Goal: Task Accomplishment & Management: Complete application form

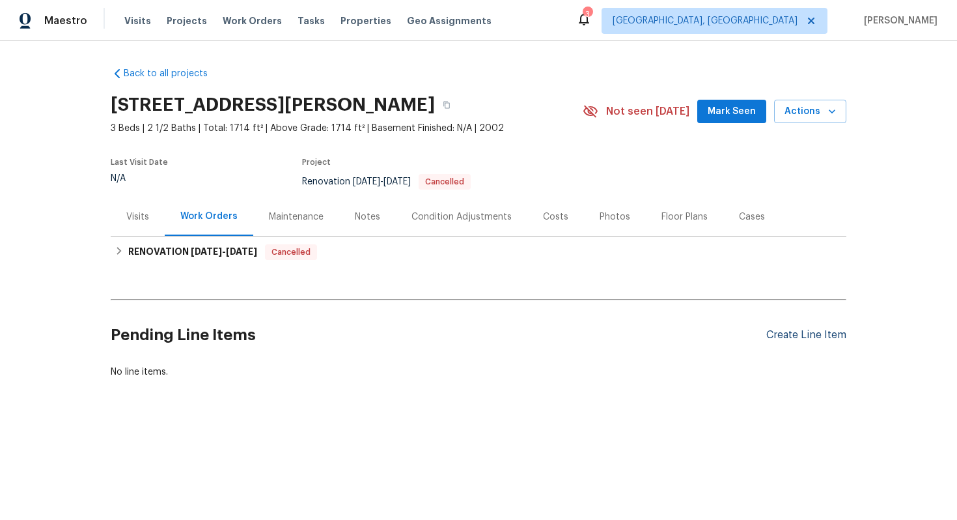
click at [794, 329] on div "Create Line Item" at bounding box center [806, 335] width 80 height 12
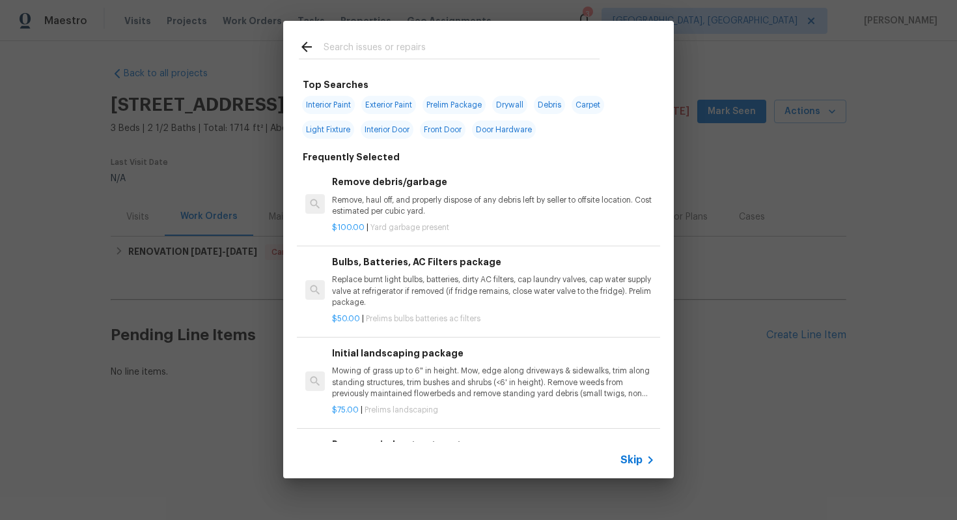
click at [628, 456] on span "Skip" at bounding box center [632, 459] width 22 height 13
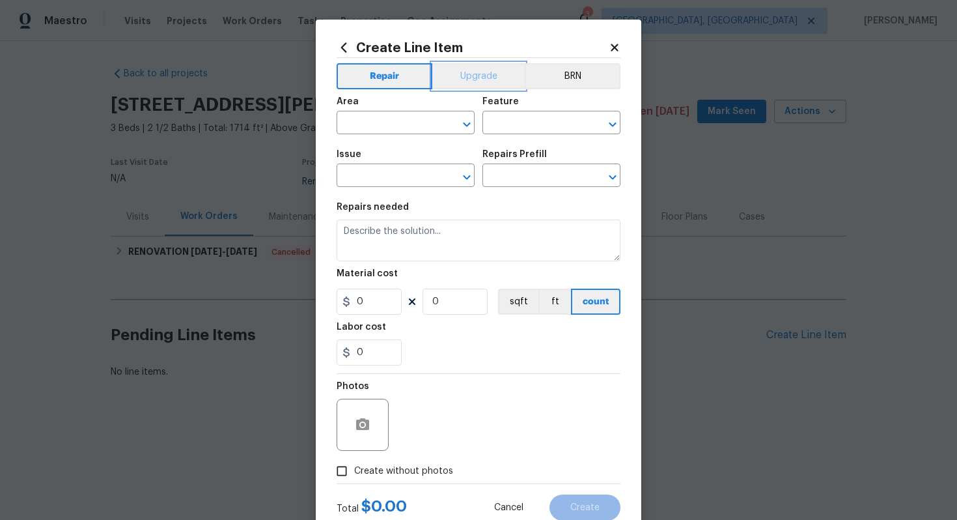
click at [466, 75] on button "Upgrade" at bounding box center [478, 76] width 93 height 26
click at [394, 72] on button "Repair" at bounding box center [384, 76] width 94 height 26
click at [393, 122] on input "text" at bounding box center [388, 124] width 102 height 20
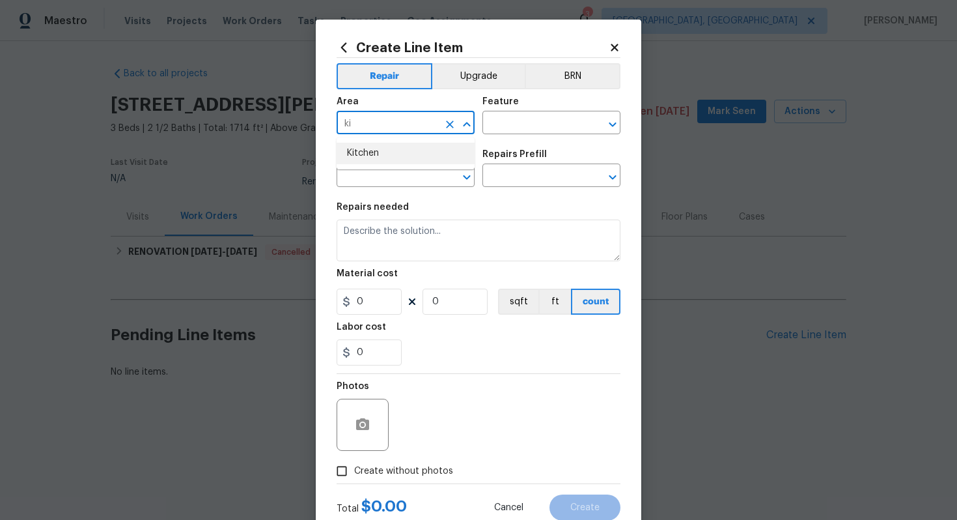
click at [385, 150] on li "Kitchen" at bounding box center [406, 153] width 138 height 21
type input "Kitchen"
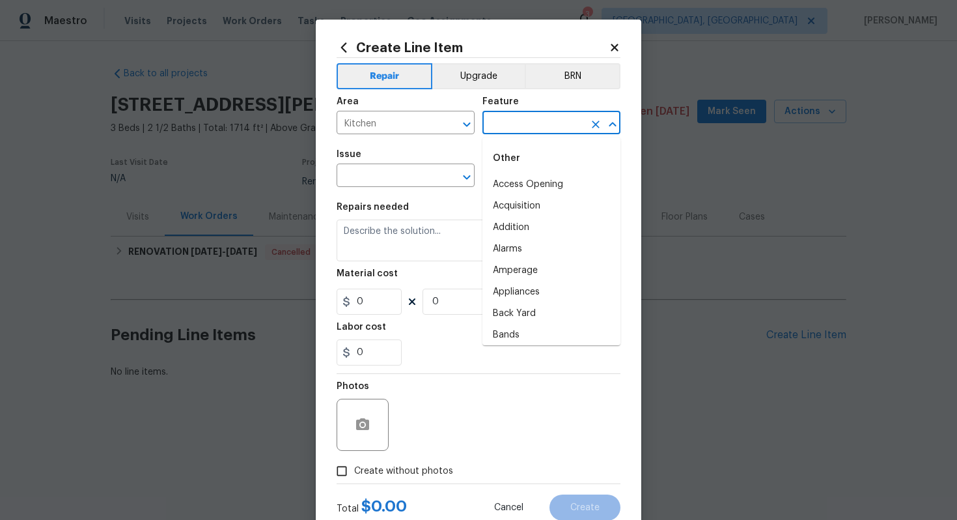
click at [497, 120] on input "text" at bounding box center [534, 124] width 102 height 20
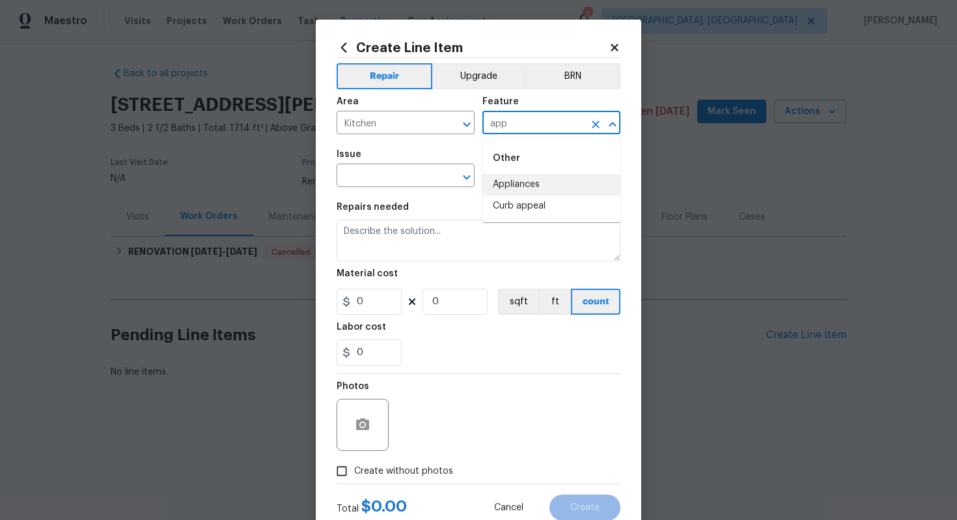
click at [518, 188] on li "Appliances" at bounding box center [552, 184] width 138 height 21
type input "Appliances"
click at [378, 171] on input "text" at bounding box center [388, 177] width 102 height 20
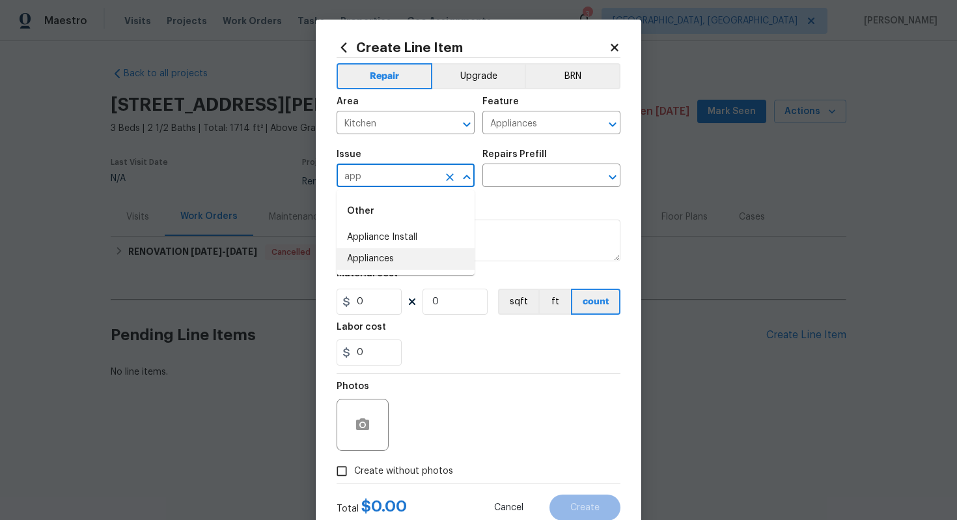
click at [387, 264] on li "Appliances" at bounding box center [406, 258] width 138 height 21
type input "Appliances"
click at [529, 178] on input "text" at bounding box center [534, 177] width 102 height 20
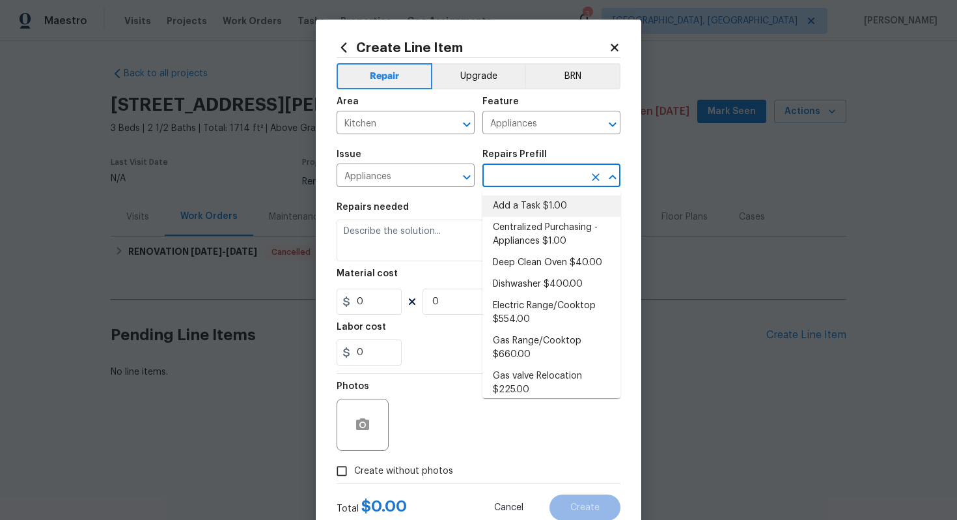
click at [516, 203] on li "Add a Task $1.00" at bounding box center [552, 205] width 138 height 21
type input "Add a Task $1.00"
type textarea "HPM to detail"
type input "1"
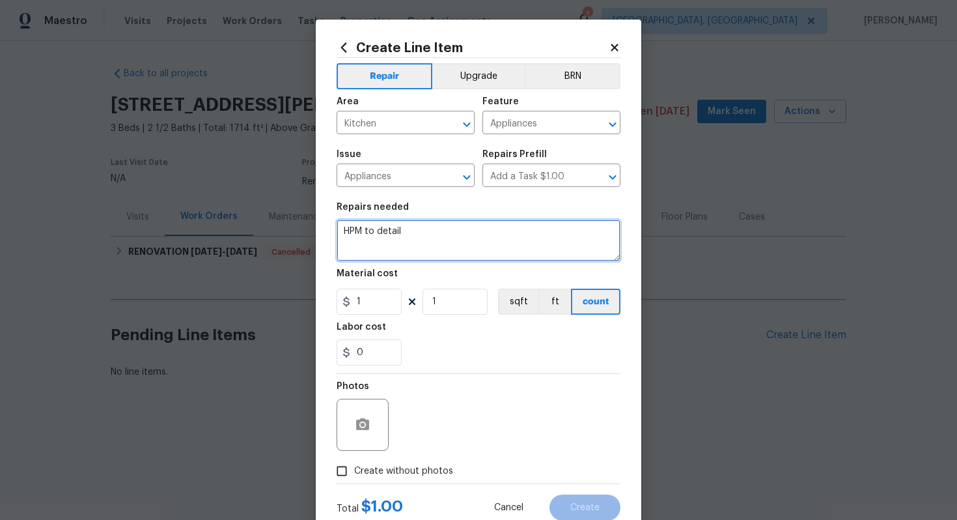
click at [419, 240] on textarea "HPM to detail" at bounding box center [479, 240] width 284 height 42
paste textarea "Install SS Appliance Package (range)"
type textarea "#sala - Install SS Appliance Package (range)"
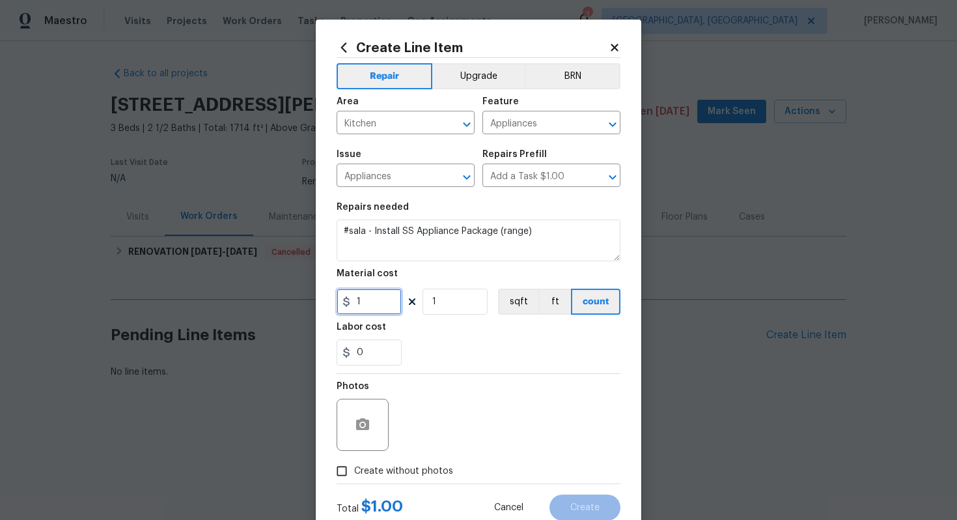
click at [380, 303] on input "1" at bounding box center [369, 301] width 65 height 26
type input "4500"
click at [405, 470] on span "Create without photos" at bounding box center [403, 471] width 99 height 14
click at [354, 470] on input "Create without photos" at bounding box center [341, 470] width 25 height 25
checkbox input "true"
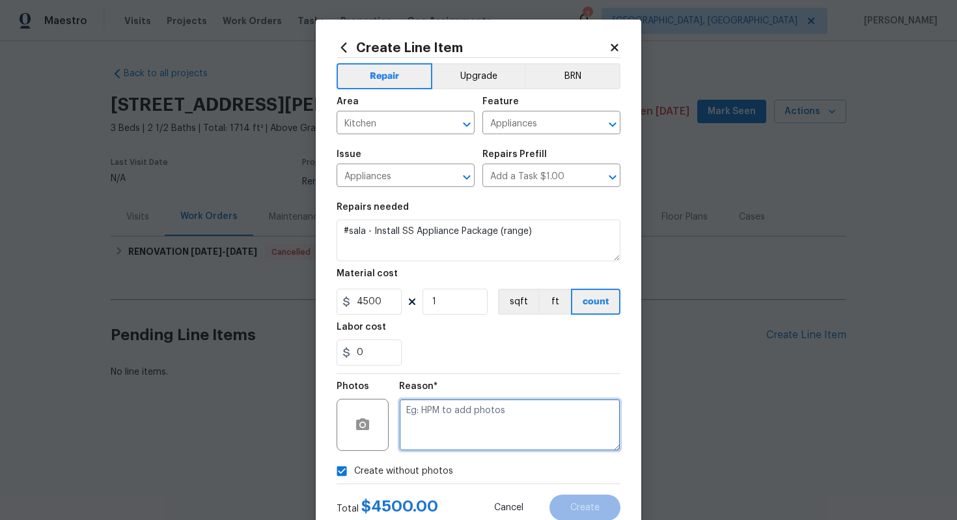
click at [431, 441] on textarea at bounding box center [509, 425] width 221 height 52
type textarea "n/a"
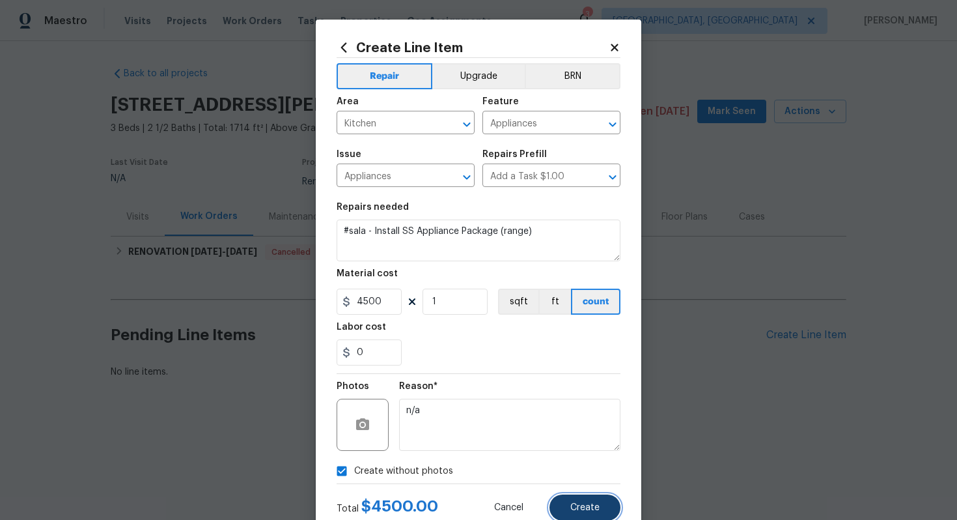
click at [587, 512] on span "Create" at bounding box center [584, 508] width 29 height 10
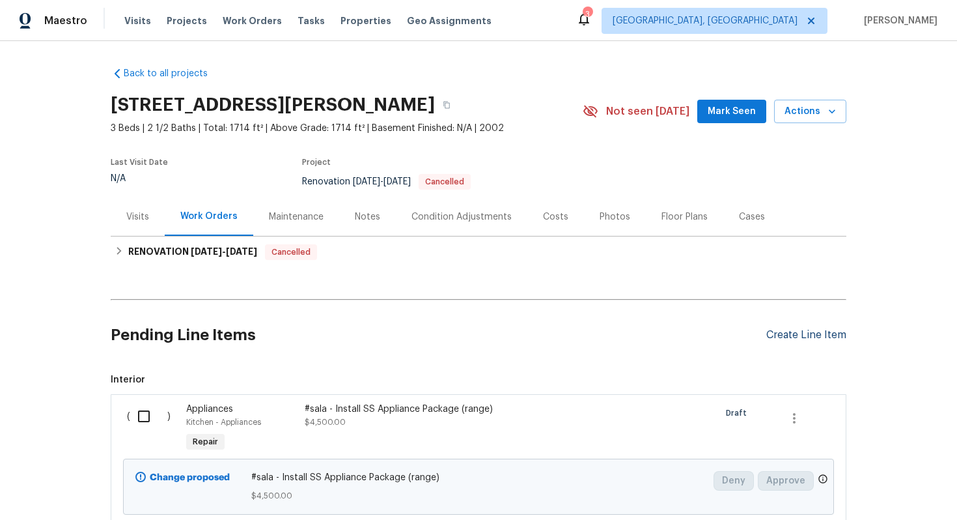
click at [794, 329] on div "Create Line Item" at bounding box center [806, 335] width 80 height 12
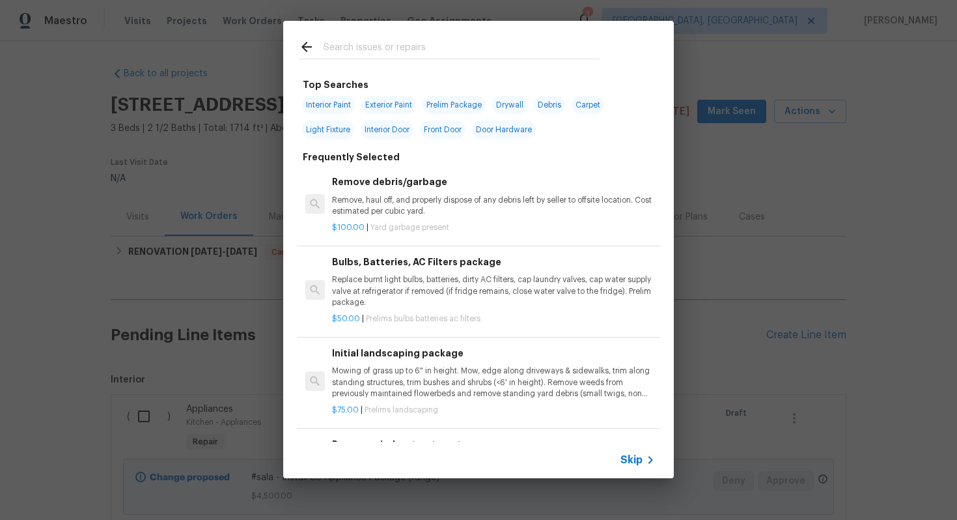
click at [633, 464] on span "Skip" at bounding box center [632, 459] width 22 height 13
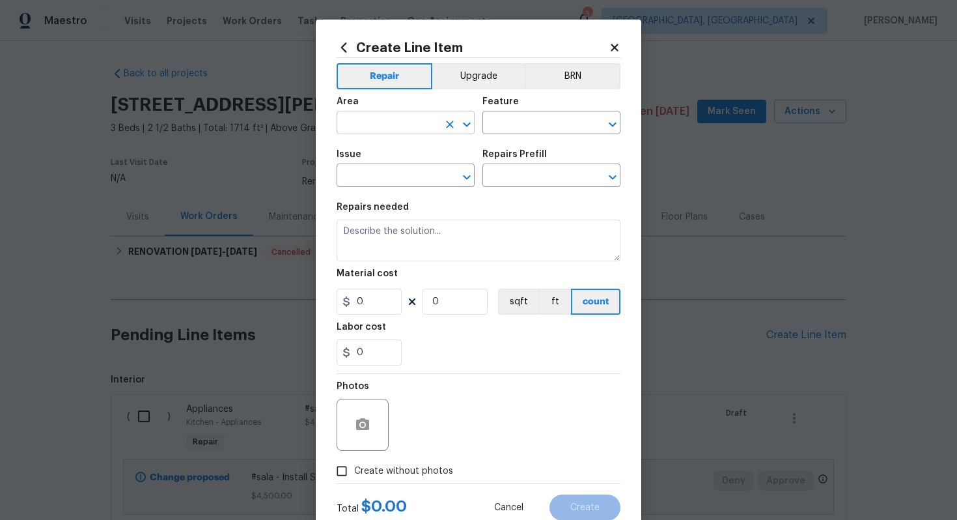
click at [382, 120] on input "text" at bounding box center [388, 124] width 102 height 20
click at [393, 152] on li "Kitchen" at bounding box center [406, 153] width 138 height 21
type input "Kitchen"
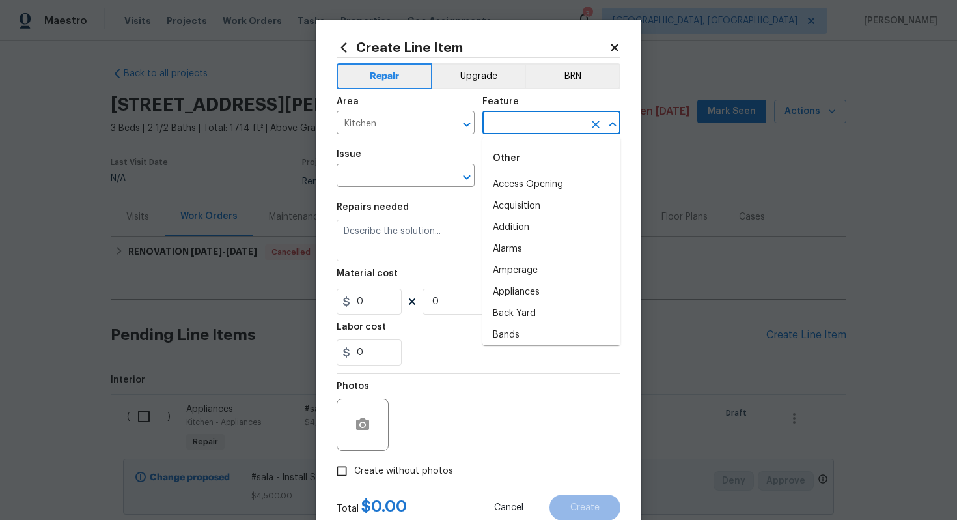
click at [524, 119] on input "text" at bounding box center [534, 124] width 102 height 20
type input "x"
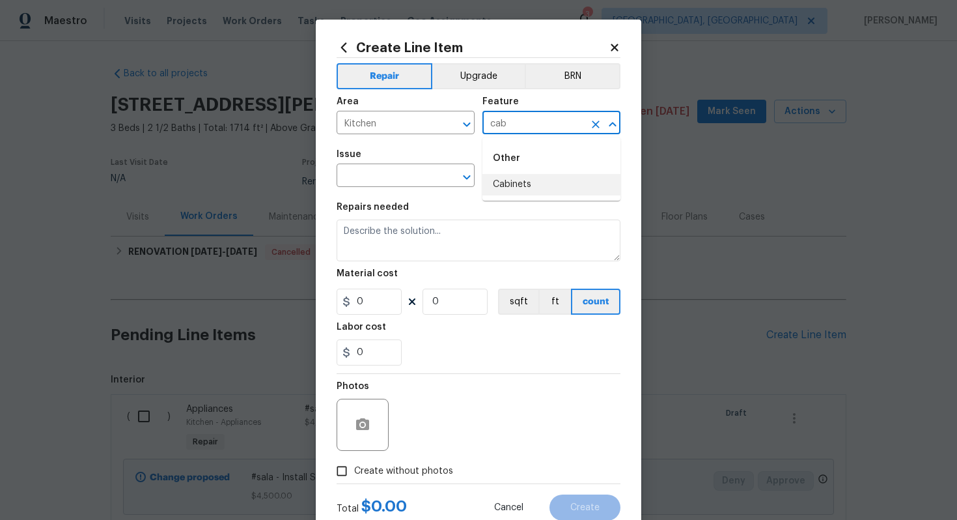
click at [512, 177] on li "Cabinets" at bounding box center [552, 184] width 138 height 21
type input "Cabinets"
click at [420, 180] on input "text" at bounding box center [388, 177] width 102 height 20
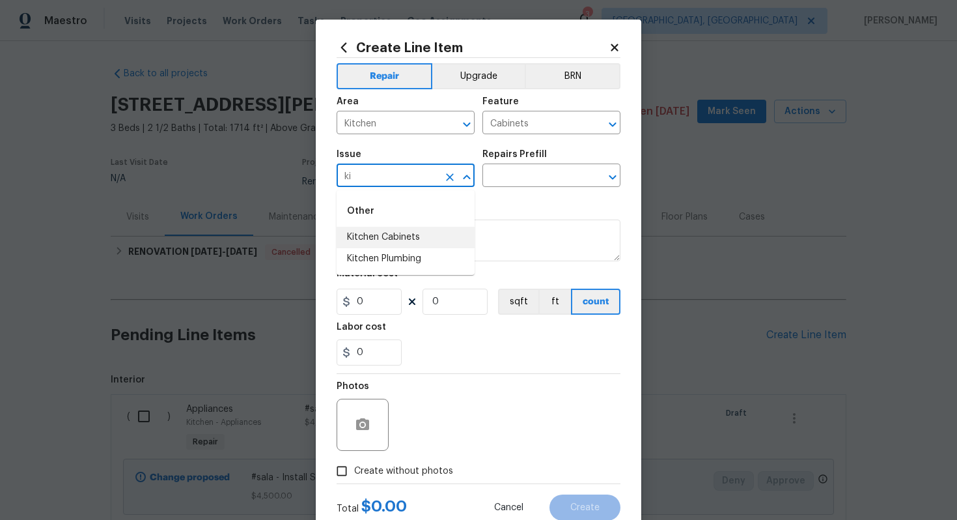
click at [447, 240] on li "Kitchen Cabinets" at bounding box center [406, 237] width 138 height 21
type input "Kitchen Cabinets"
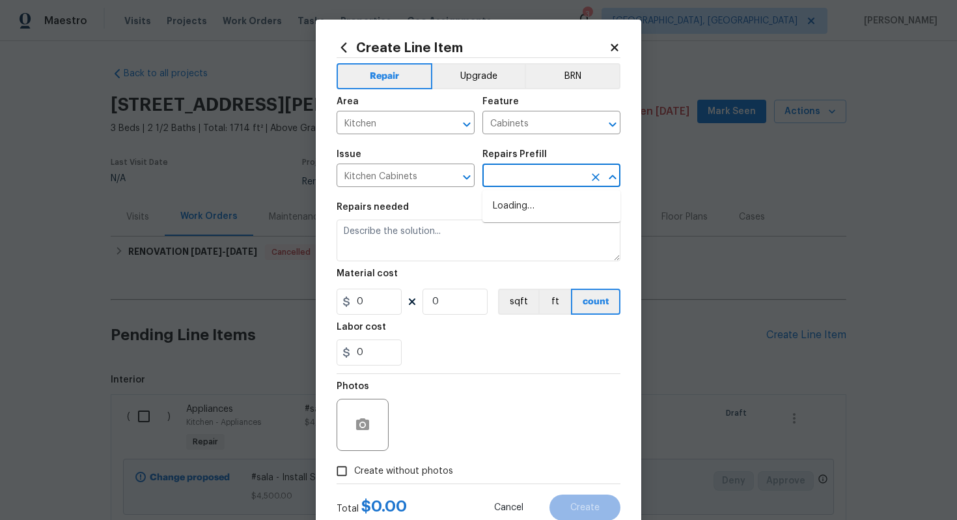
click at [497, 184] on input "text" at bounding box center [534, 177] width 102 height 20
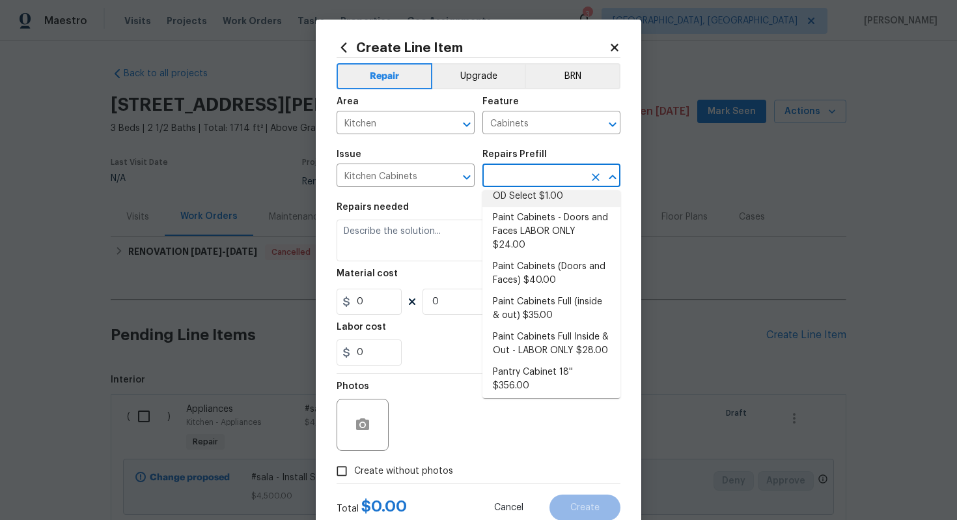
scroll to position [200, 0]
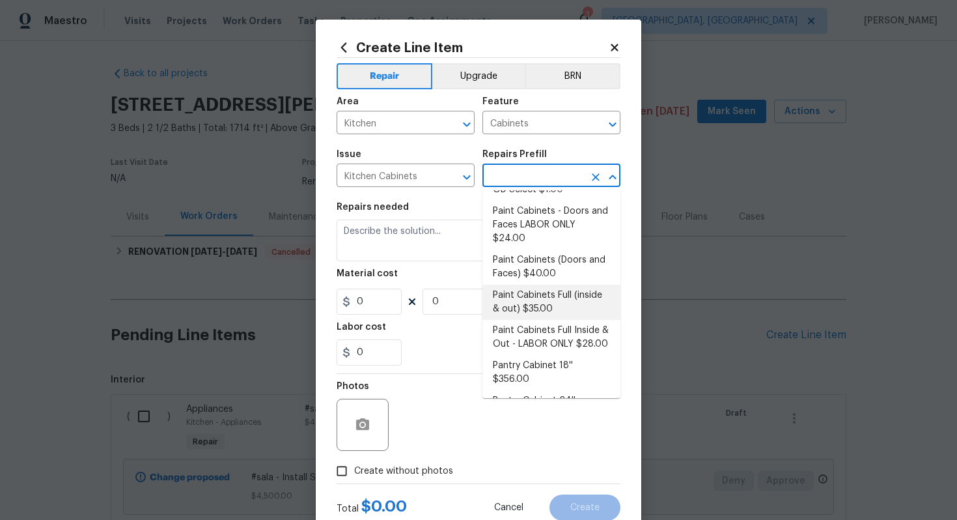
click at [544, 285] on li "Paint Cabinets Full (inside & out) $35.00" at bounding box center [552, 302] width 138 height 35
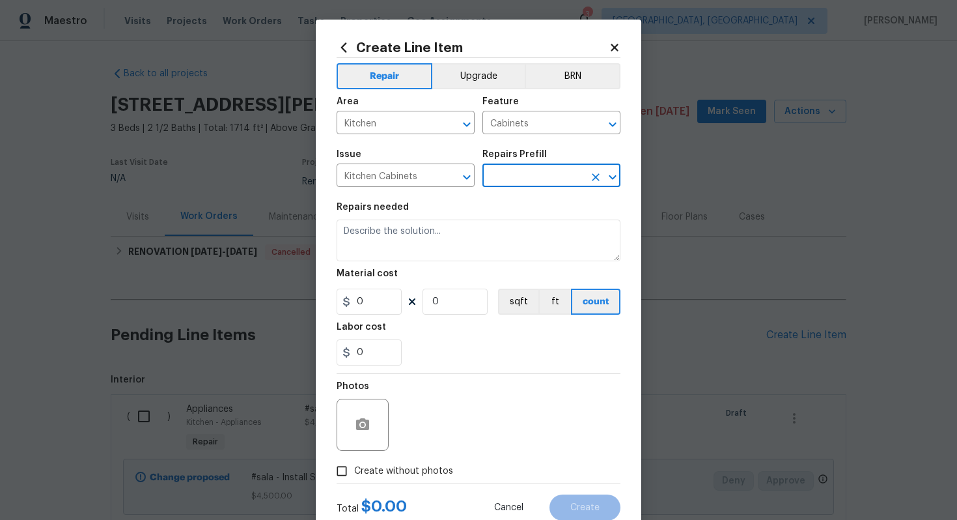
type input "Paint Cabinets Full (inside & out) $35.00"
type textarea "Prep, sand, mask and apply 2 coats of paint to the kitchen cabinet doors, inter…"
type input "35"
type input "1"
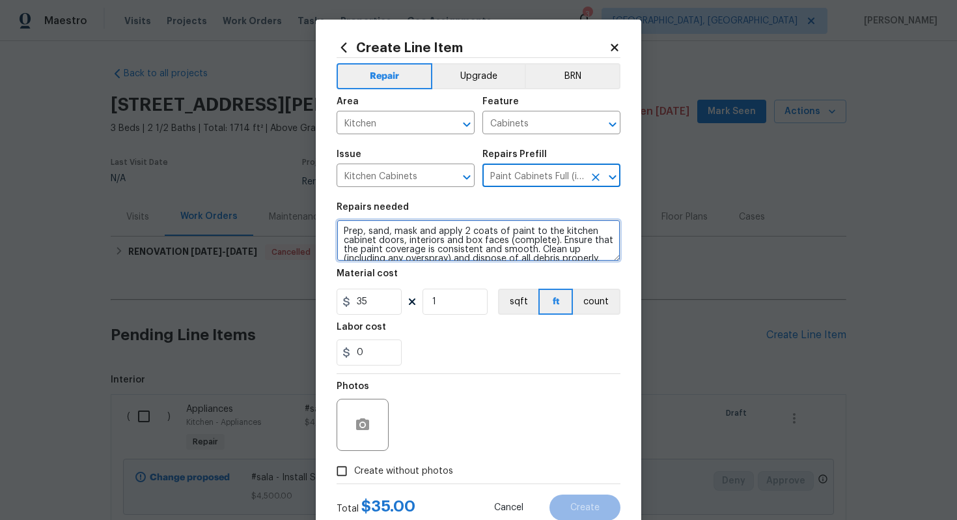
click at [341, 229] on textarea "Prep, sand, mask and apply 2 coats of paint to the kitchen cabinet doors, inter…" at bounding box center [479, 240] width 284 height 42
type textarea "#sala - Prep, sand, mask and apply 2 coats of paint to the kitchen cabinet door…"
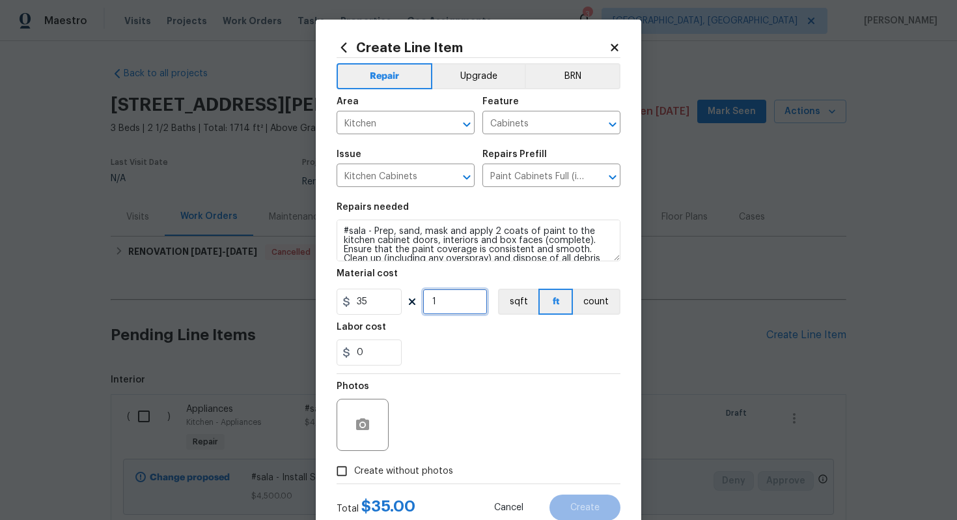
click at [475, 309] on input "1" at bounding box center [455, 301] width 65 height 26
type input "60"
click at [401, 466] on span "Create without photos" at bounding box center [403, 471] width 99 height 14
click at [354, 466] on input "Create without photos" at bounding box center [341, 470] width 25 height 25
checkbox input "true"
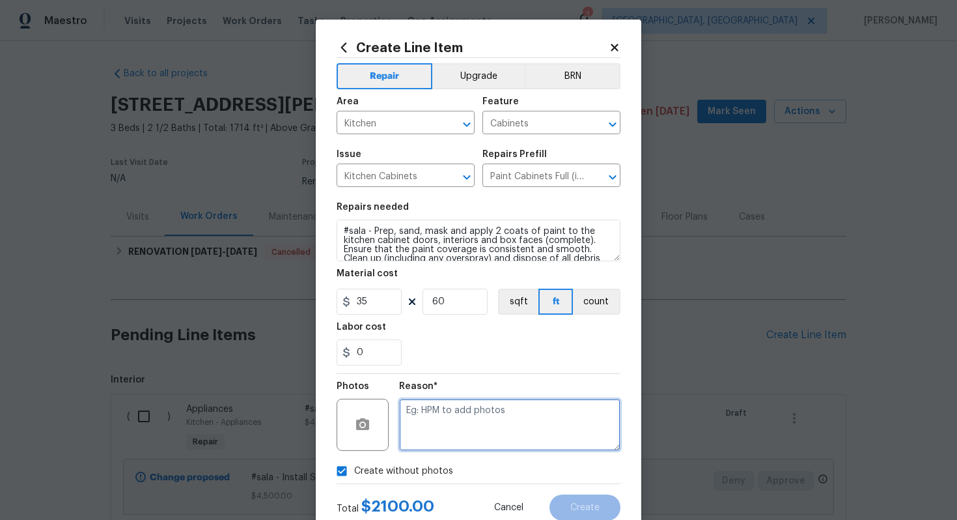
click at [423, 438] on textarea at bounding box center [509, 425] width 221 height 52
type textarea "n/a"
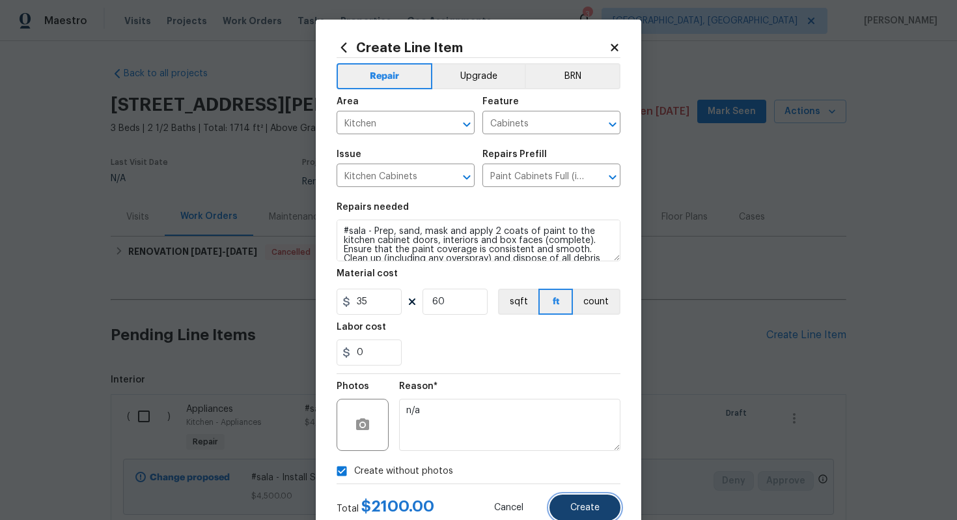
click at [598, 499] on button "Create" at bounding box center [585, 507] width 71 height 26
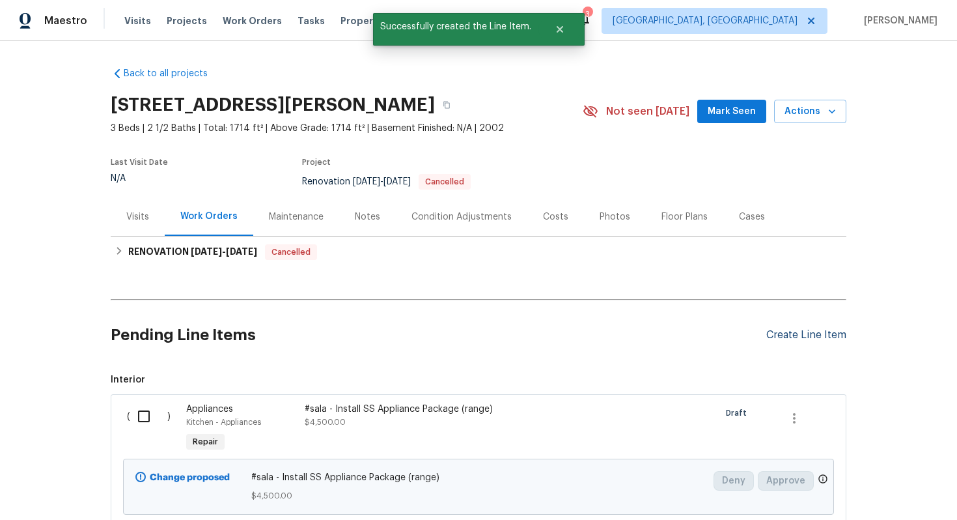
click at [780, 329] on div "Create Line Item" at bounding box center [806, 335] width 80 height 12
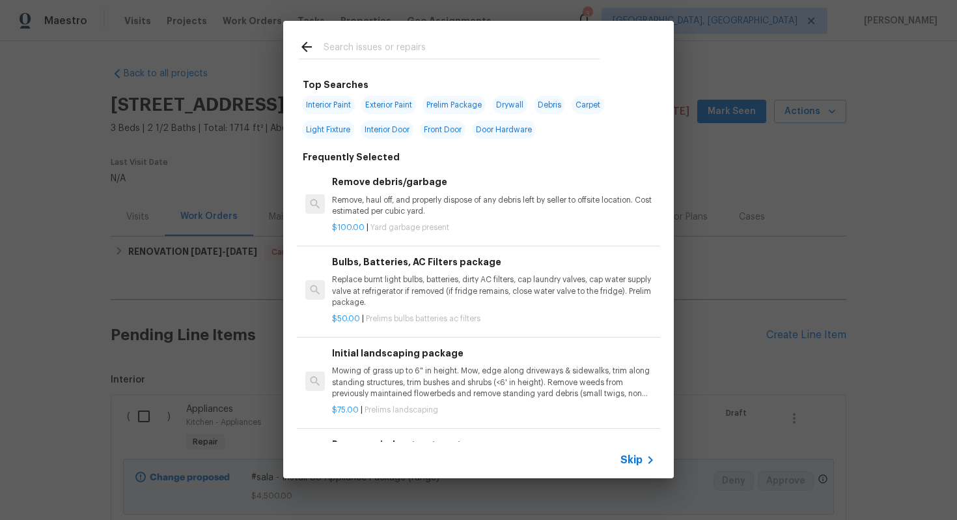
click at [640, 456] on span "Skip" at bounding box center [632, 459] width 22 height 13
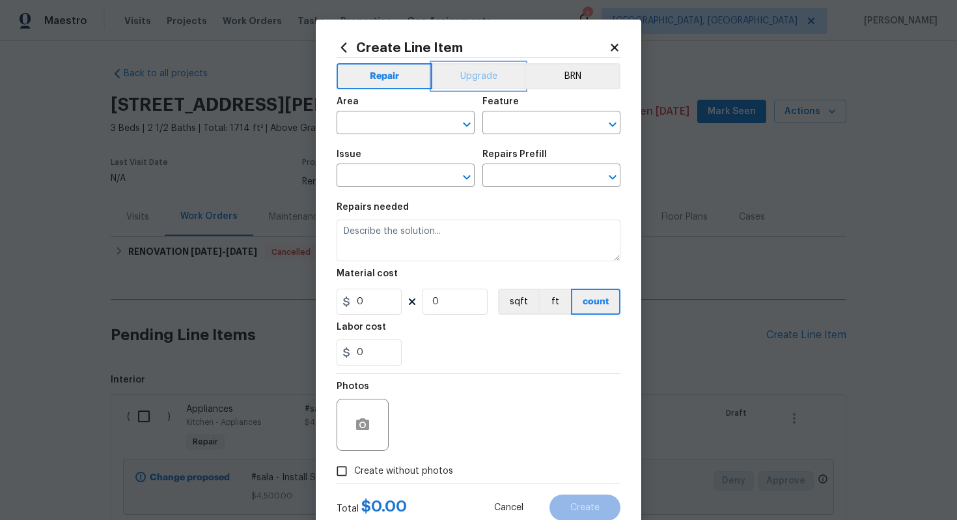
click at [469, 70] on button "Upgrade" at bounding box center [478, 76] width 93 height 26
click at [399, 119] on input "text" at bounding box center [388, 124] width 102 height 20
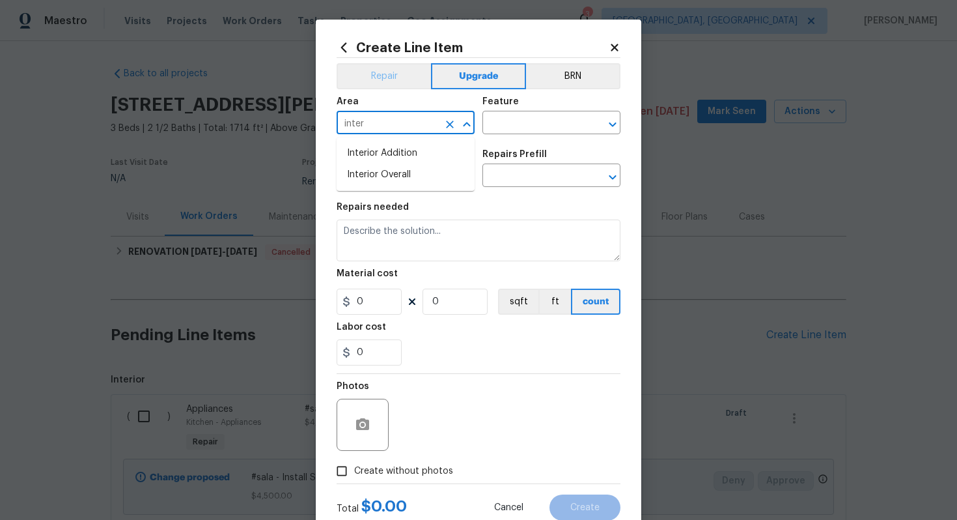
type input "inter"
click at [378, 75] on button "Repair" at bounding box center [384, 76] width 94 height 26
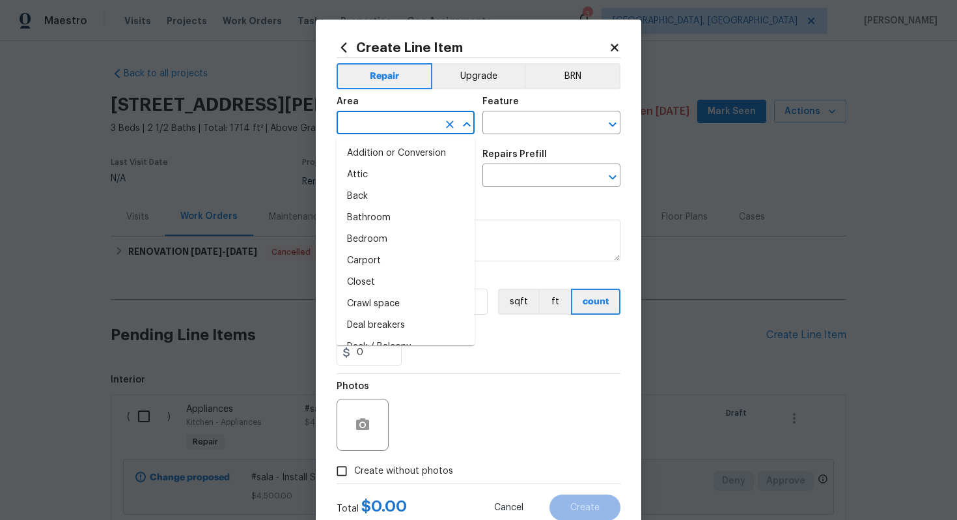
click at [380, 122] on input "text" at bounding box center [388, 124] width 102 height 20
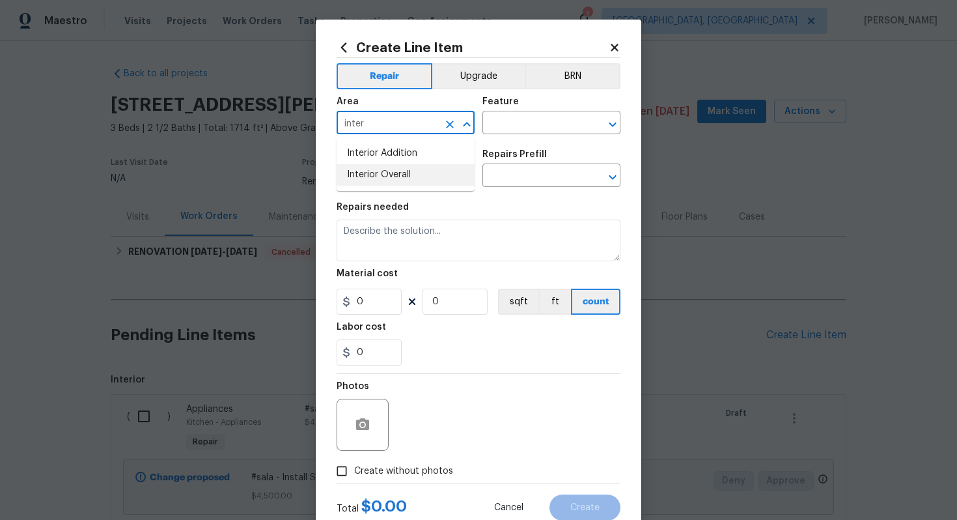
click at [402, 176] on li "Interior Overall" at bounding box center [406, 174] width 138 height 21
type input "Interior Overall"
click at [498, 124] on input "text" at bounding box center [534, 124] width 102 height 20
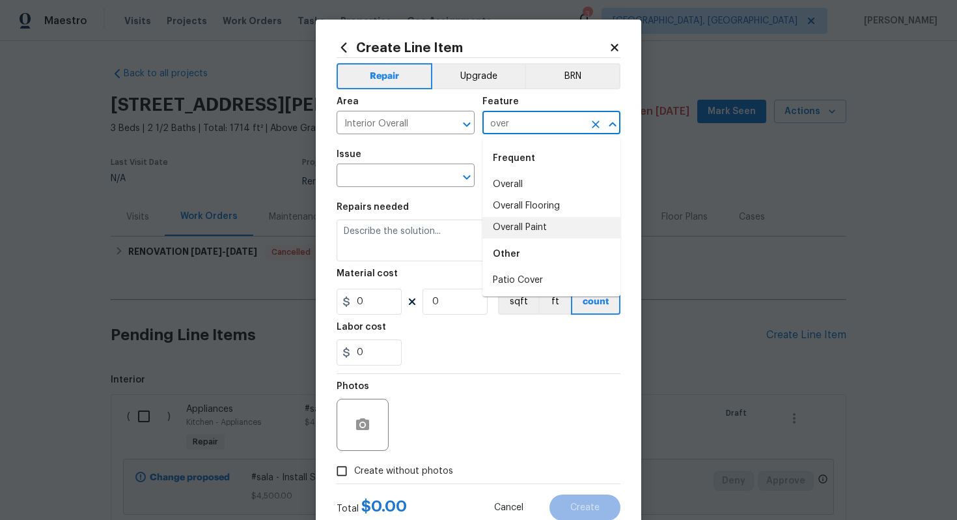
click at [520, 221] on li "Overall Paint" at bounding box center [552, 227] width 138 height 21
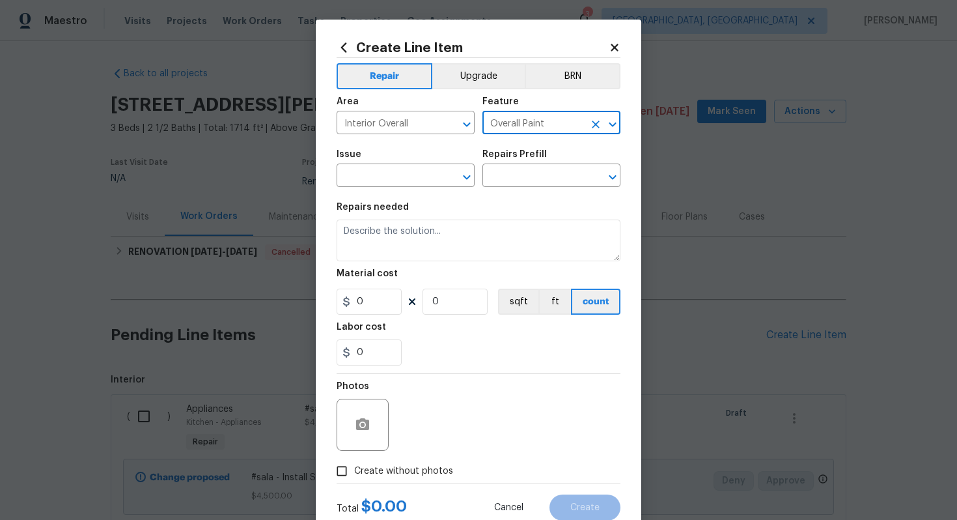
type input "Overall Paint"
click at [382, 165] on div "Issue" at bounding box center [406, 158] width 138 height 17
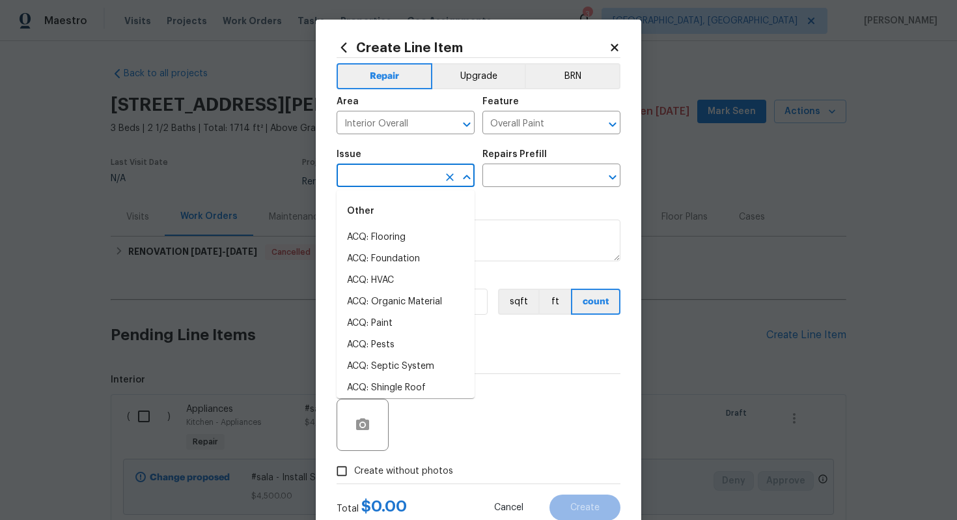
click at [372, 178] on input "text" at bounding box center [388, 177] width 102 height 20
click at [392, 344] on li "Interior Paint" at bounding box center [406, 344] width 138 height 21
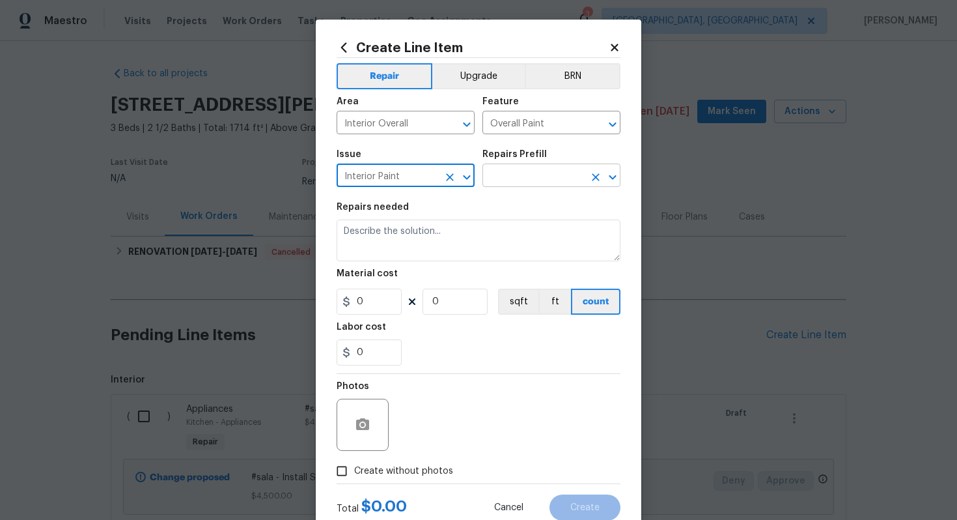
type input "Interior Paint"
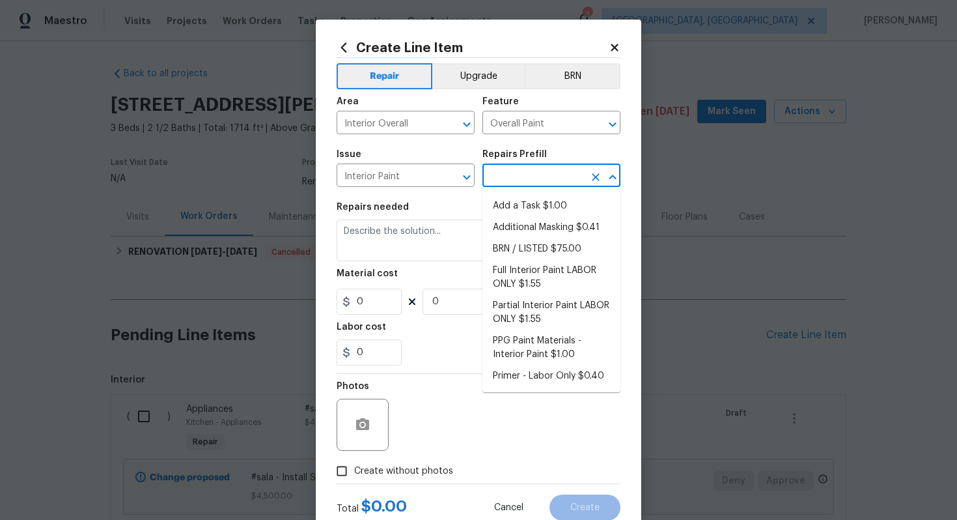
click at [505, 170] on input "text" at bounding box center [534, 177] width 102 height 20
click at [520, 287] on li "Full Interior Paint LABOR ONLY $1.55" at bounding box center [552, 277] width 138 height 35
type input "Full Interior Paint LABOR ONLY $1.55"
type textarea "Full Interior paint - (walls, ceilings, trim, and doors) - PAINT PROVIDED BY OP…"
type input "1.55"
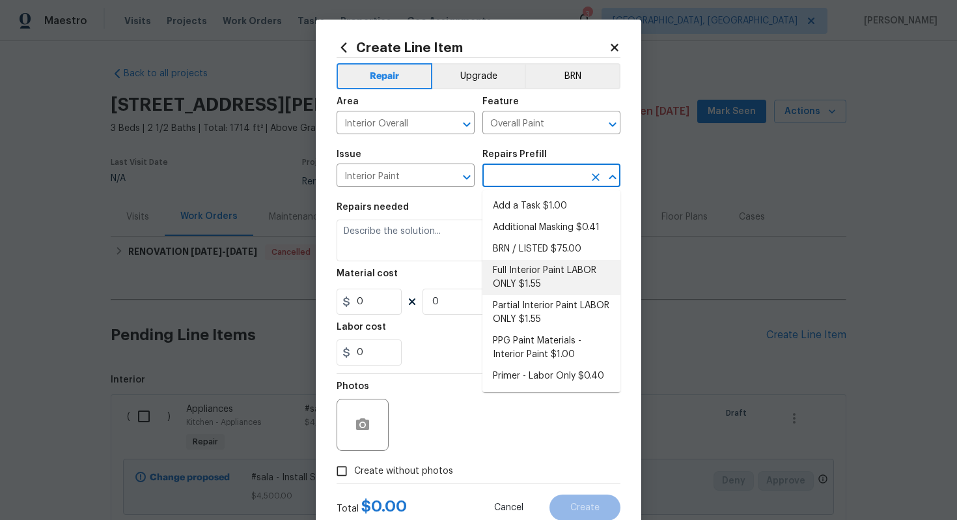
type input "1"
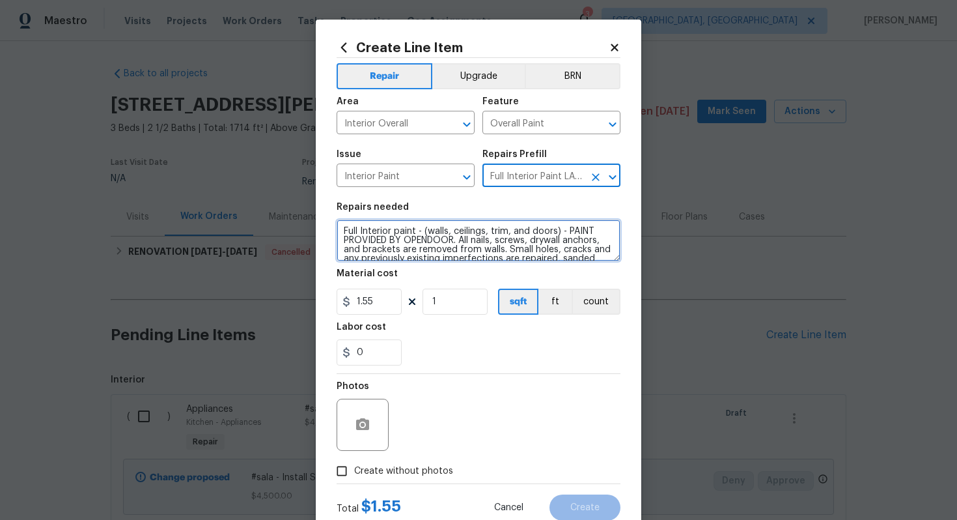
click at [340, 233] on textarea "Full Interior paint - (walls, ceilings, trim, and doors) - PAINT PROVIDED BY OP…" at bounding box center [479, 240] width 284 height 42
type textarea "#sala - Full Interior paint - (walls, ceilings, trim, and doors) - PAINT PROVID…"
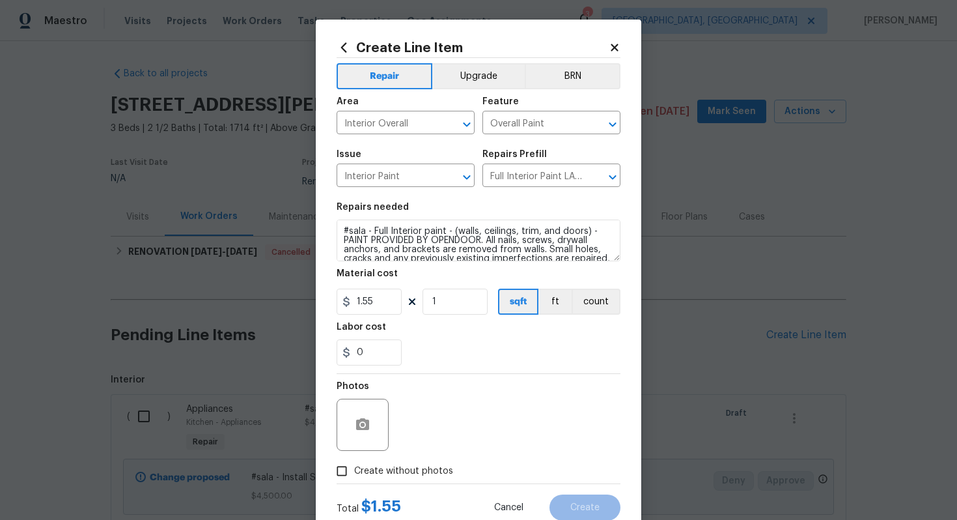
click at [460, 288] on figure "Material cost 1.55 1 sqft ft count" at bounding box center [479, 292] width 284 height 46
click at [451, 313] on input "1" at bounding box center [455, 301] width 65 height 26
type input "1714"
click at [412, 466] on span "Create without photos" at bounding box center [403, 471] width 99 height 14
click at [354, 466] on input "Create without photos" at bounding box center [341, 470] width 25 height 25
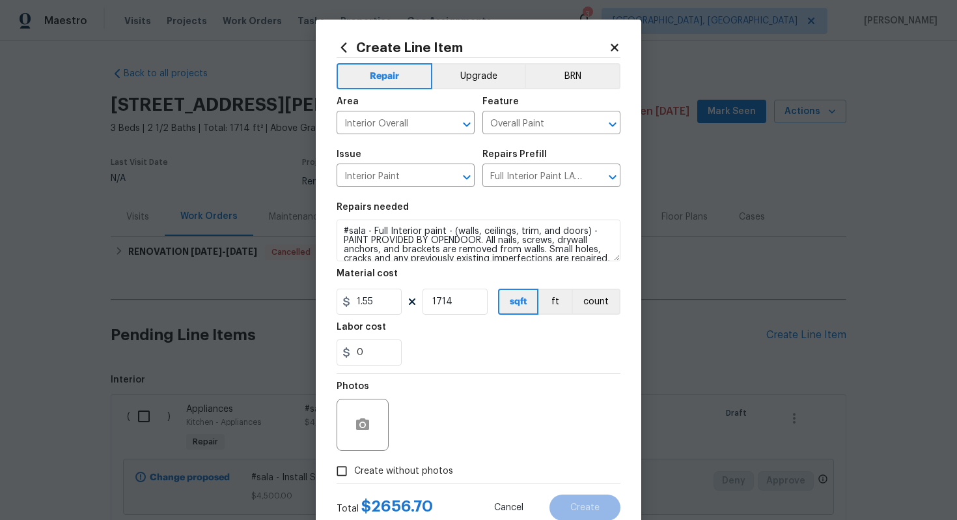
checkbox input "true"
click at [445, 399] on div "Reason*" at bounding box center [509, 390] width 221 height 17
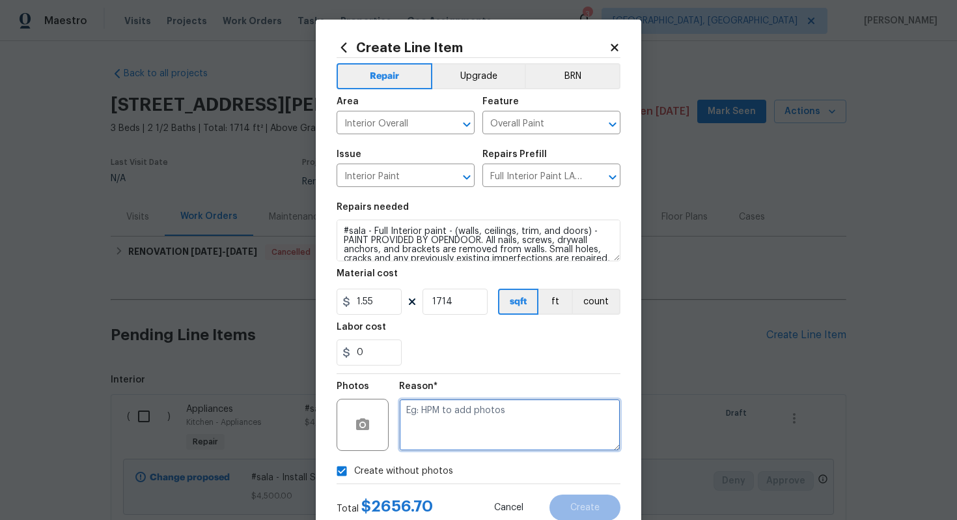
click at [445, 411] on textarea at bounding box center [509, 425] width 221 height 52
type textarea "n/a"
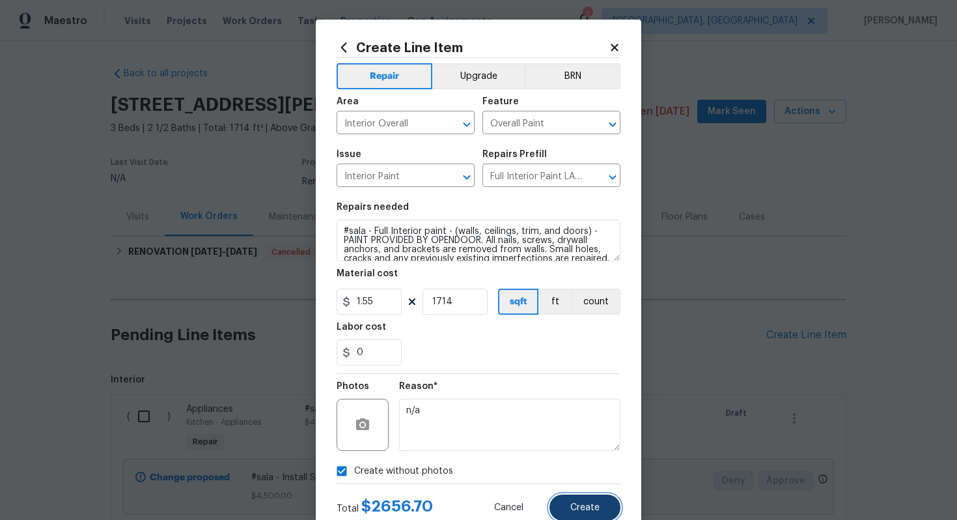
click at [584, 509] on span "Create" at bounding box center [584, 508] width 29 height 10
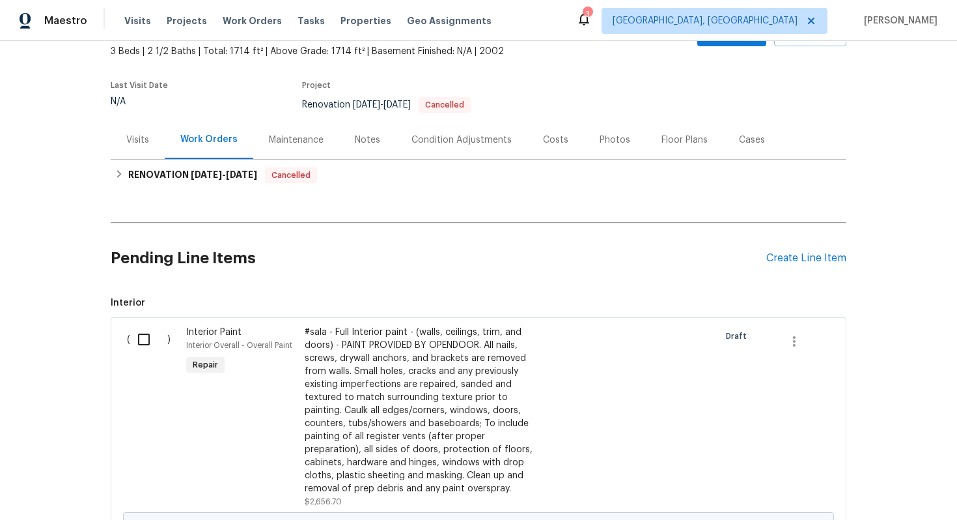
scroll to position [20, 0]
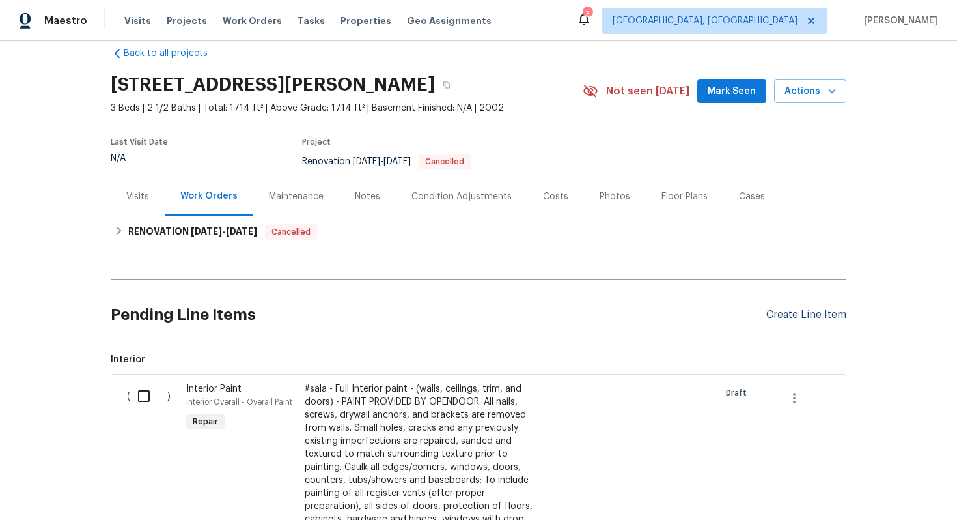
click at [794, 316] on div "Create Line Item" at bounding box center [806, 315] width 80 height 12
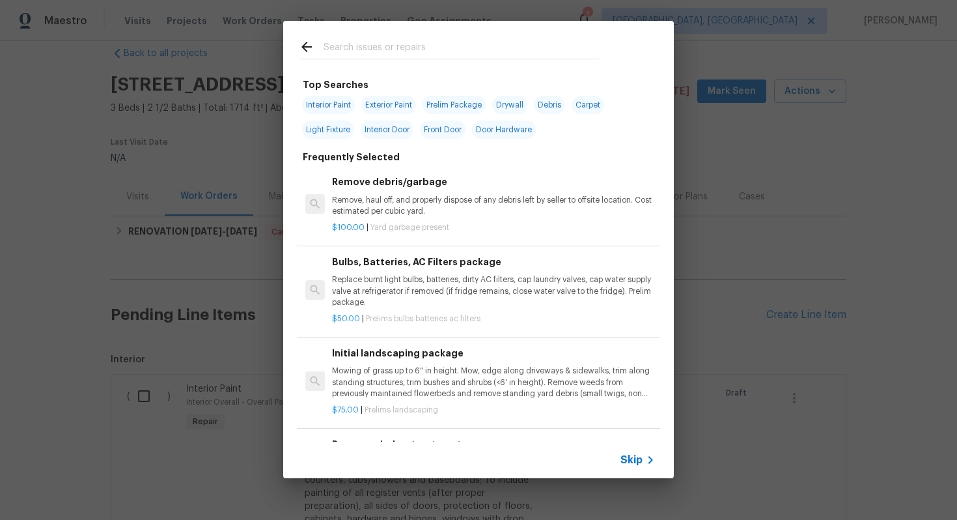
click at [631, 458] on span "Skip" at bounding box center [632, 459] width 22 height 13
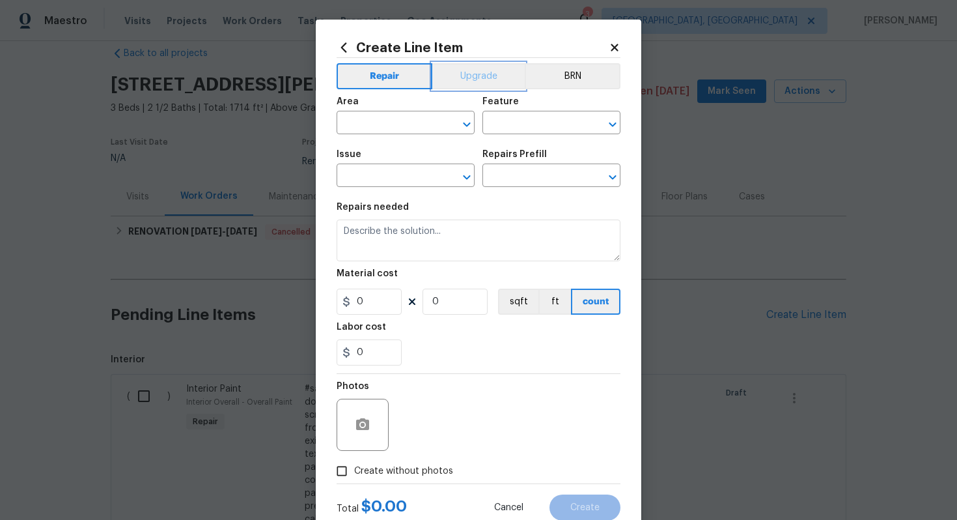
click at [471, 72] on button "Upgrade" at bounding box center [478, 76] width 93 height 26
click at [618, 47] on icon at bounding box center [615, 48] width 12 height 12
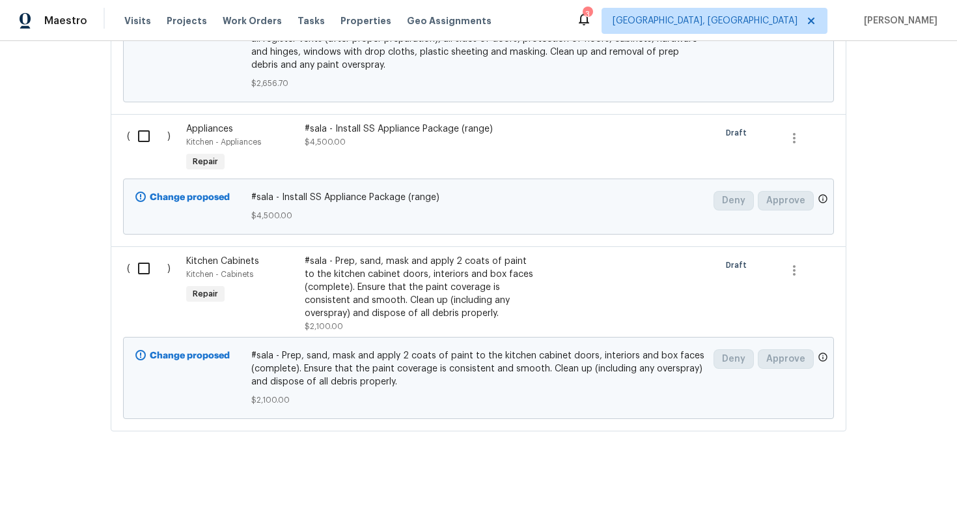
scroll to position [0, 0]
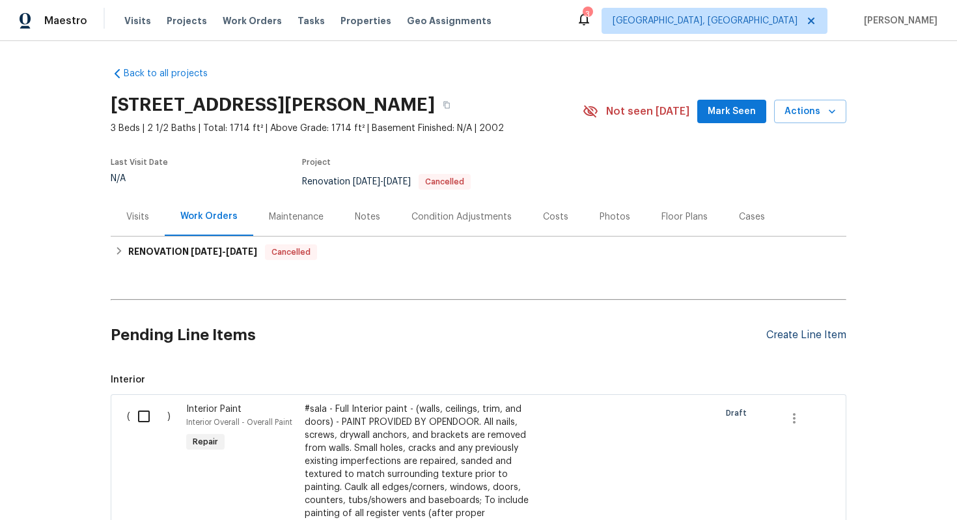
click at [799, 335] on div "Create Line Item" at bounding box center [806, 335] width 80 height 12
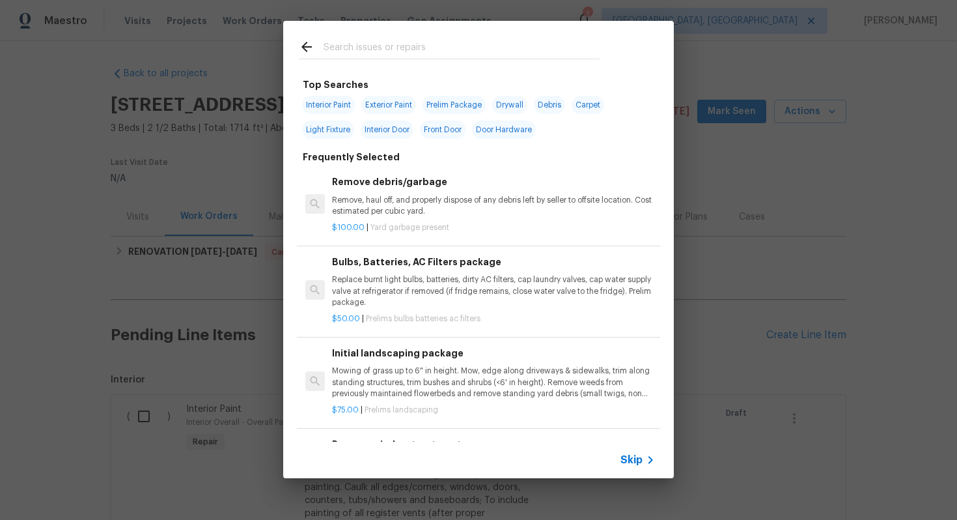
click at [635, 457] on span "Skip" at bounding box center [632, 459] width 22 height 13
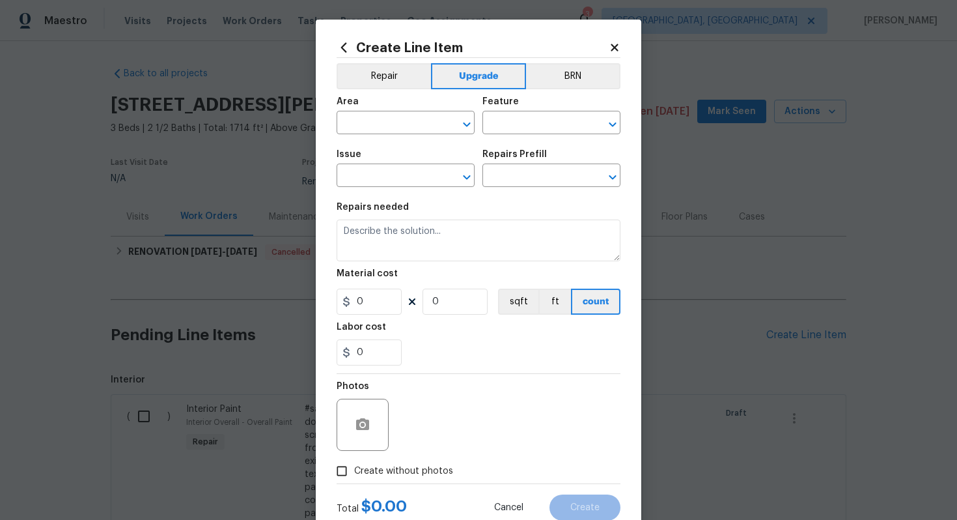
click at [368, 111] on div "Area" at bounding box center [406, 105] width 138 height 17
click at [368, 125] on input "text" at bounding box center [388, 124] width 102 height 20
click at [388, 167] on li "Interior Overall" at bounding box center [406, 174] width 138 height 21
type input "Interior Overall"
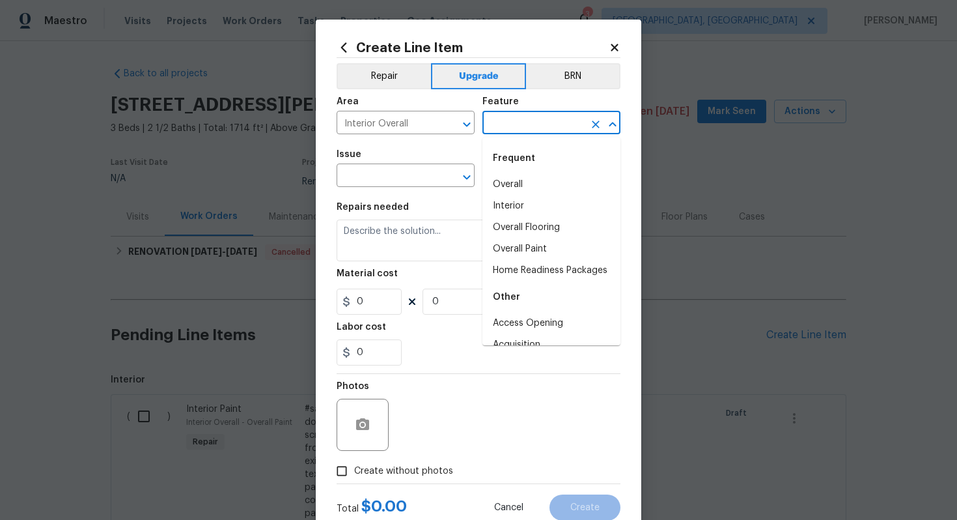
click at [507, 120] on input "text" at bounding box center [534, 124] width 102 height 20
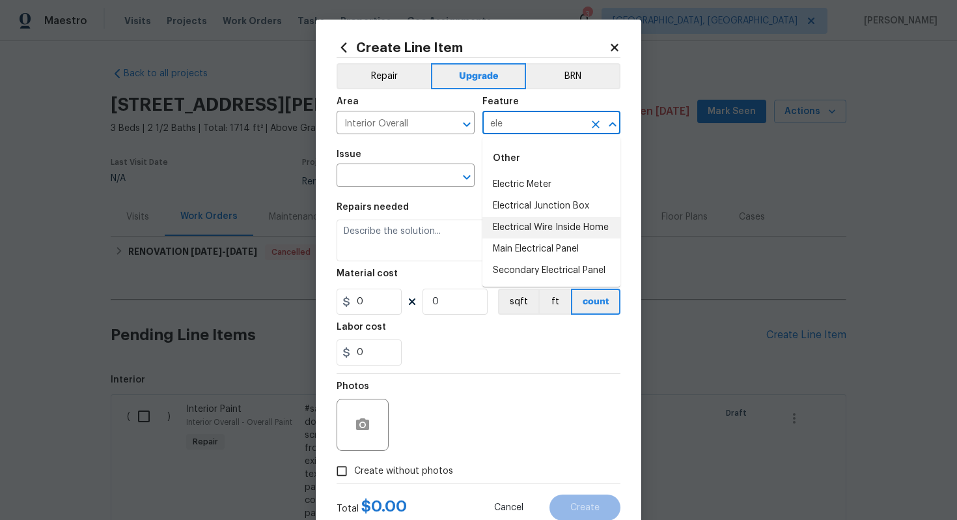
click at [544, 223] on li "Electrical Wire Inside Home" at bounding box center [552, 227] width 138 height 21
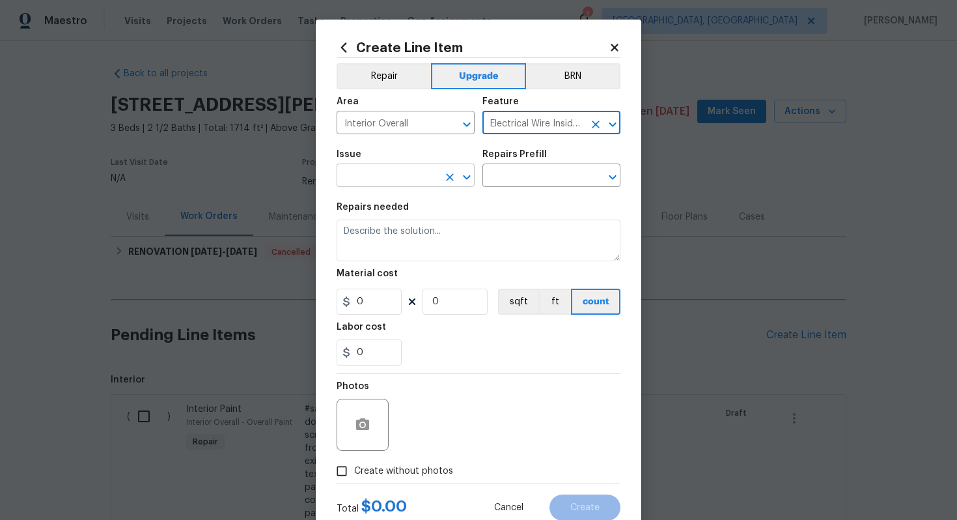
type input "Electrical Wire Inside Home"
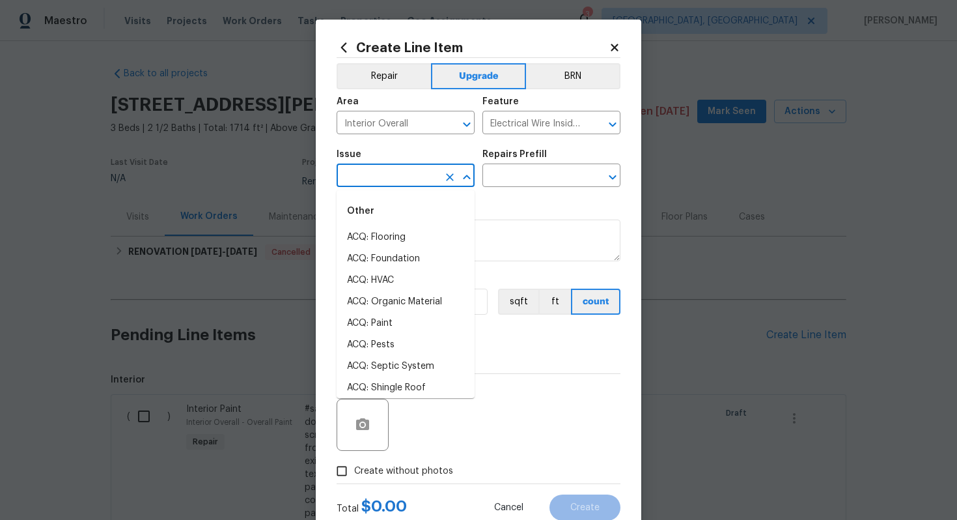
click at [390, 175] on input "text" at bounding box center [388, 177] width 102 height 20
type input "ele"
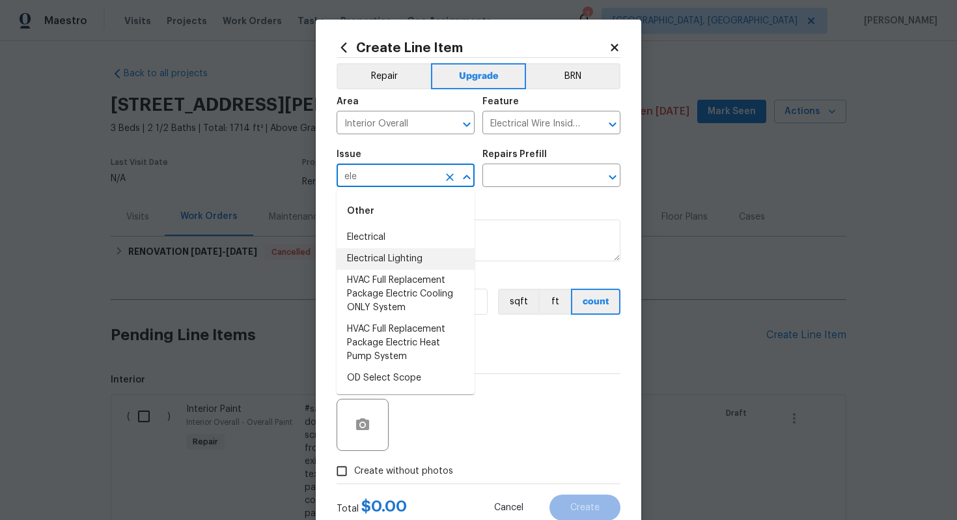
click at [405, 260] on li "Electrical Lighting" at bounding box center [406, 258] width 138 height 21
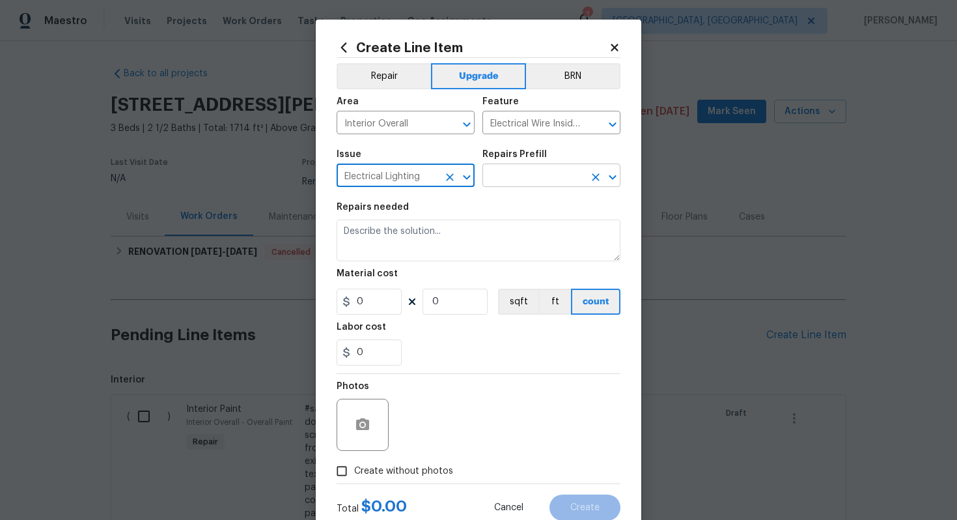
type input "Electrical Lighting"
click at [528, 178] on input "text" at bounding box center [534, 177] width 102 height 20
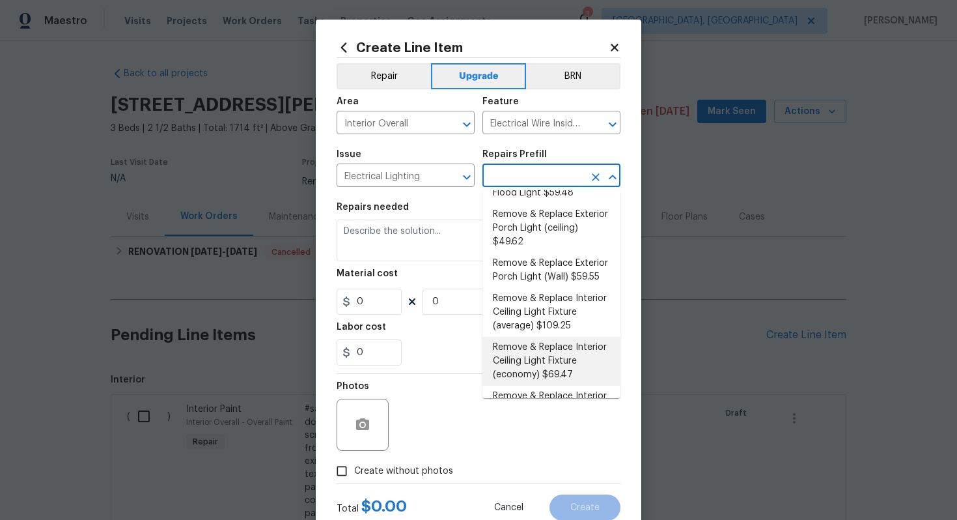
scroll to position [295, 0]
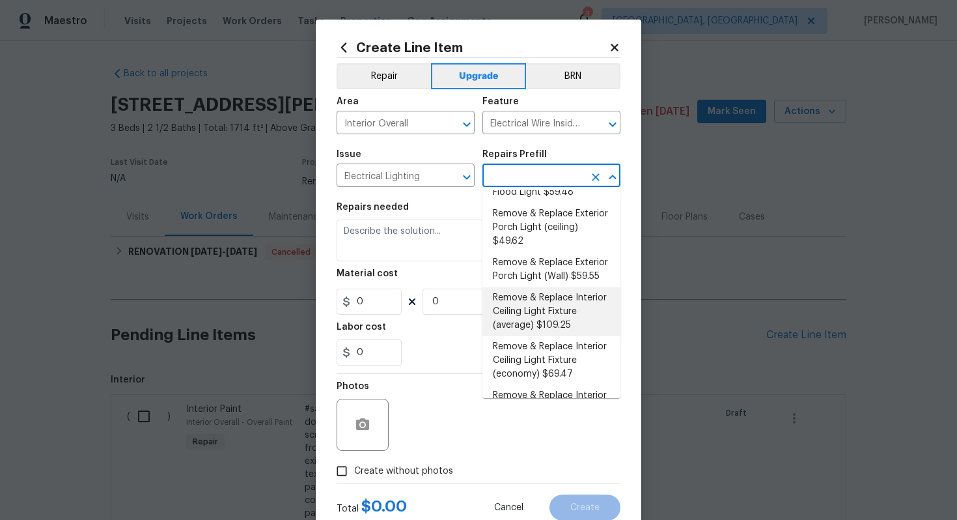
click at [556, 293] on li "Remove & Replace Interior Ceiling Light Fixture (average) $109.25" at bounding box center [552, 311] width 138 height 49
type input "Remove & Replace Interior Ceiling Light Fixture (average) $109.25"
type textarea "Remove the existing interior ceiling light fixture and replace it with new AVER…"
type input "109.25"
type input "1"
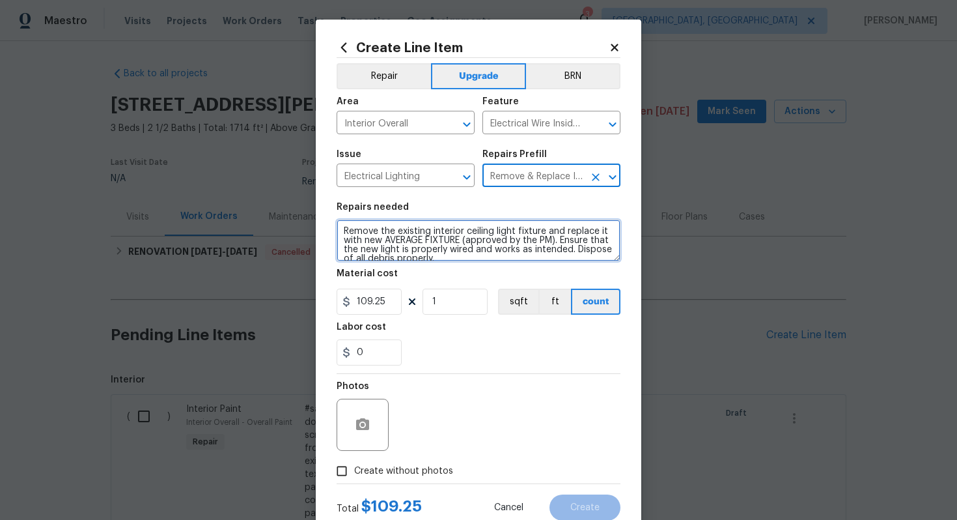
click at [342, 232] on textarea "Remove the existing interior ceiling light fixture and replace it with new AVER…" at bounding box center [479, 240] width 284 height 42
type textarea "#sala - Remove the existing interior ceiling light fixture and replace it with …"
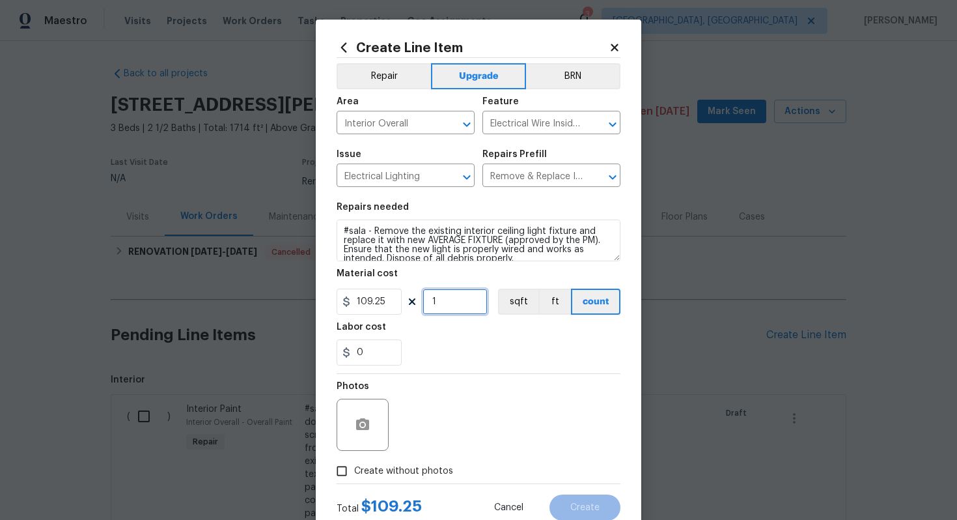
click at [445, 305] on input "1" at bounding box center [455, 301] width 65 height 26
type input "15"
click at [421, 474] on span "Create without photos" at bounding box center [403, 471] width 99 height 14
click at [354, 474] on input "Create without photos" at bounding box center [341, 470] width 25 height 25
checkbox input "true"
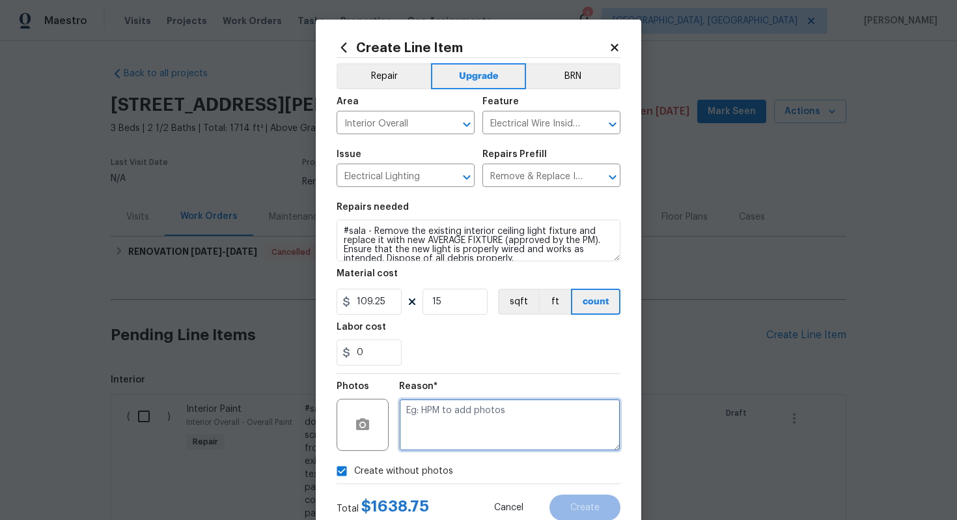
click at [452, 445] on textarea at bounding box center [509, 425] width 221 height 52
type textarea "n/a"
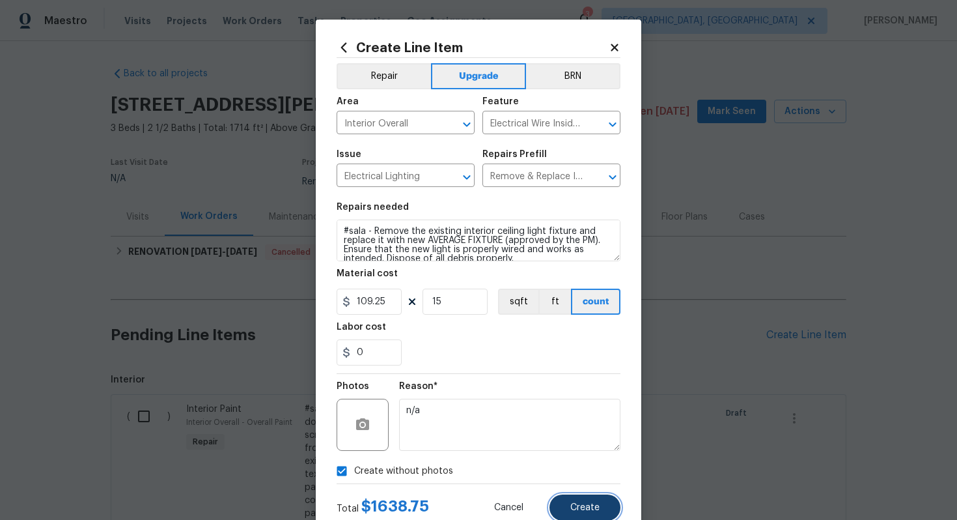
click at [594, 505] on span "Create" at bounding box center [584, 508] width 29 height 10
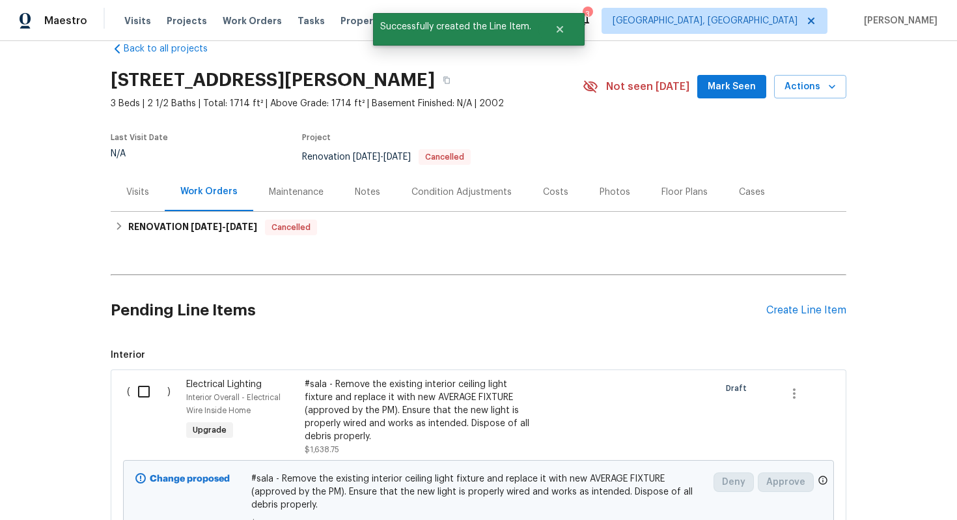
scroll to position [27, 0]
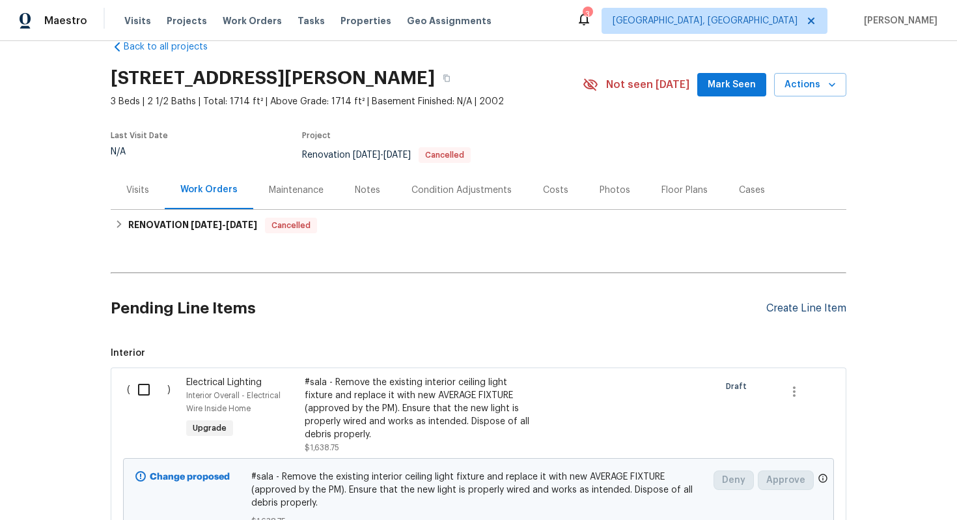
click at [789, 304] on div "Create Line Item" at bounding box center [806, 308] width 80 height 12
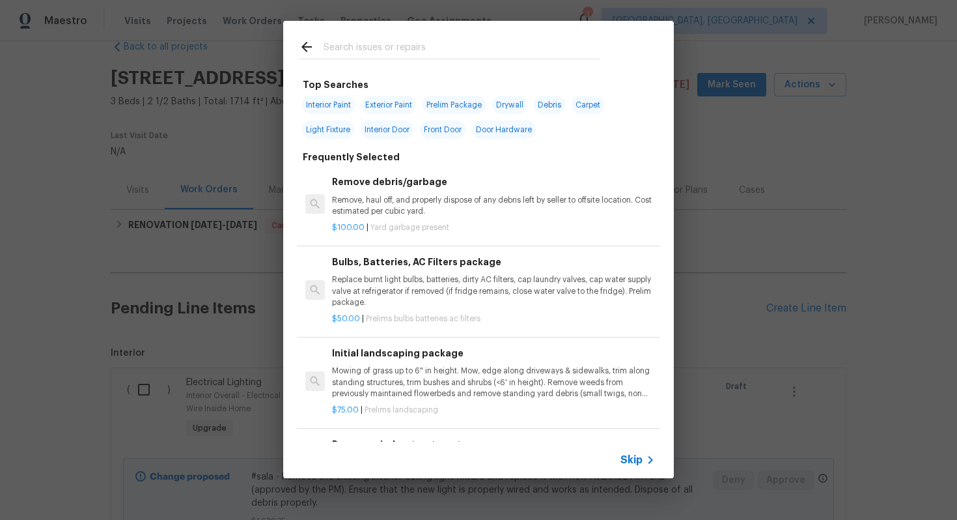
click at [630, 458] on span "Skip" at bounding box center [632, 459] width 22 height 13
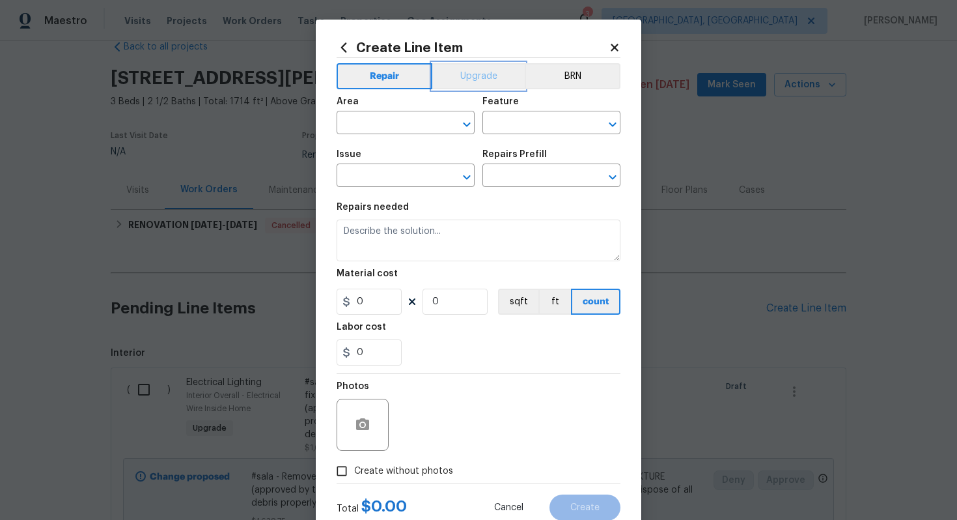
click at [463, 63] on button "Upgrade" at bounding box center [478, 76] width 93 height 26
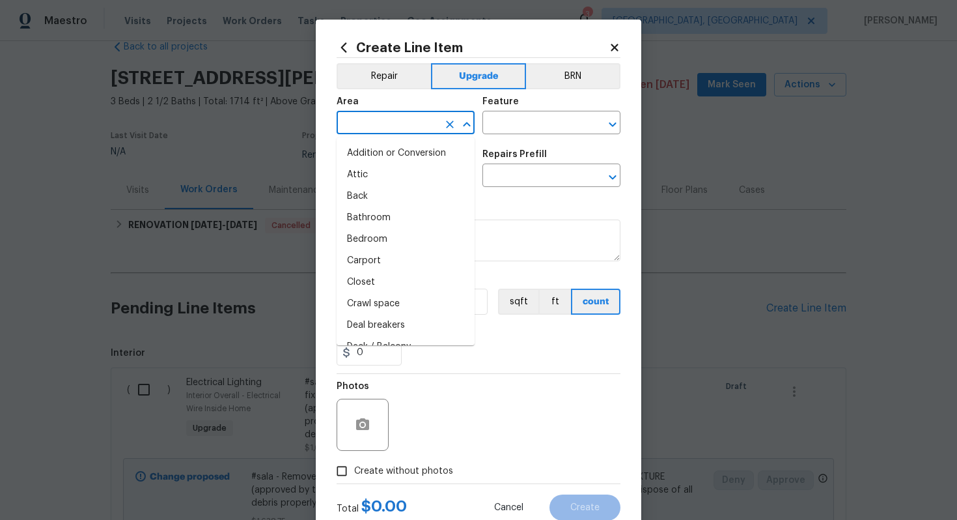
click at [376, 124] on input "text" at bounding box center [388, 124] width 102 height 20
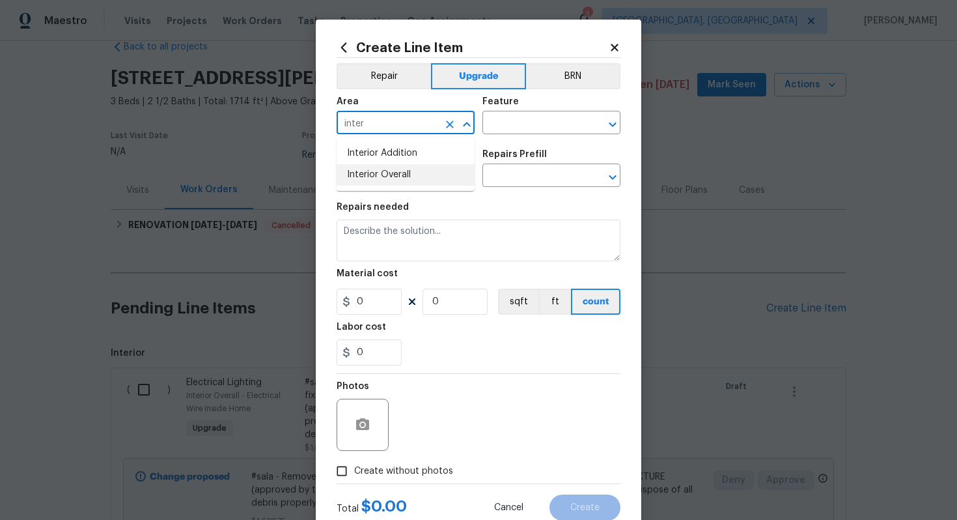
click at [411, 167] on li "Interior Overall" at bounding box center [406, 174] width 138 height 21
type input "Interior Overall"
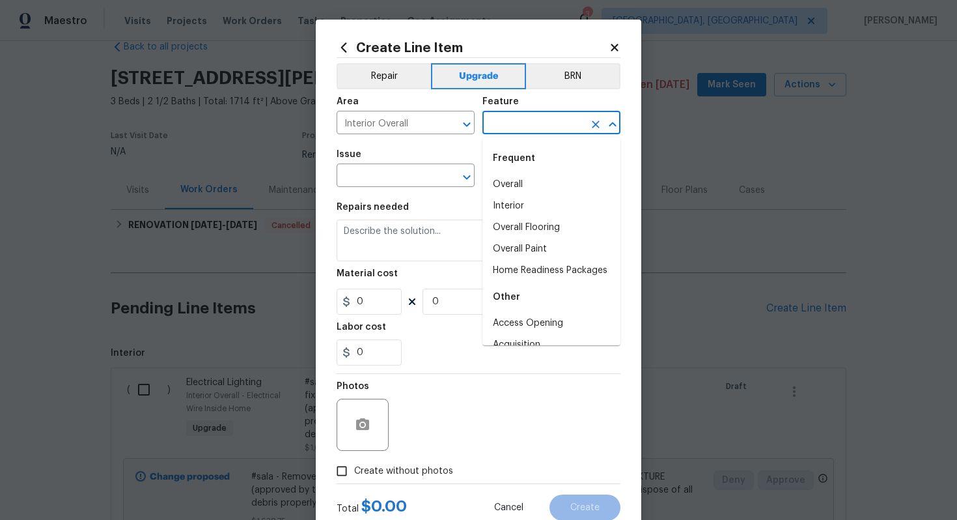
click at [531, 124] on input "text" at bounding box center [534, 124] width 102 height 20
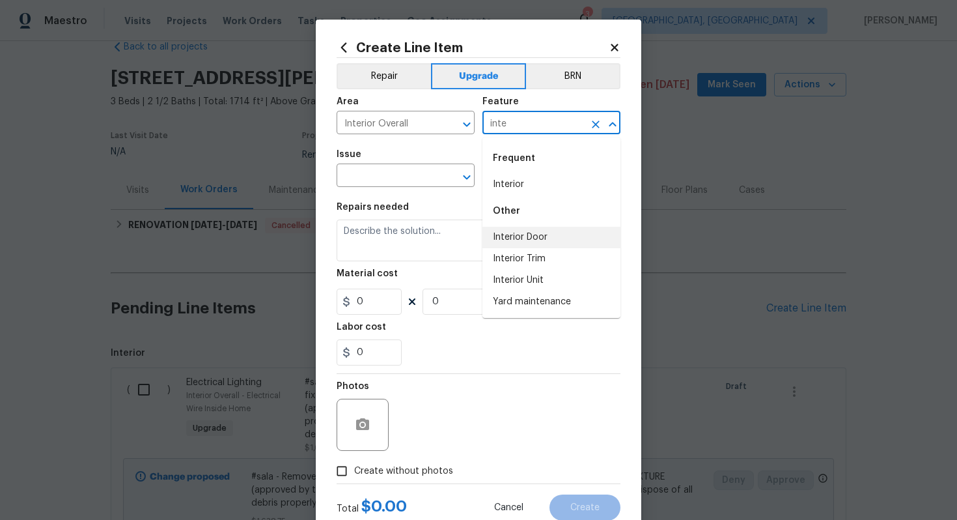
click at [544, 235] on li "Interior Door" at bounding box center [552, 237] width 138 height 21
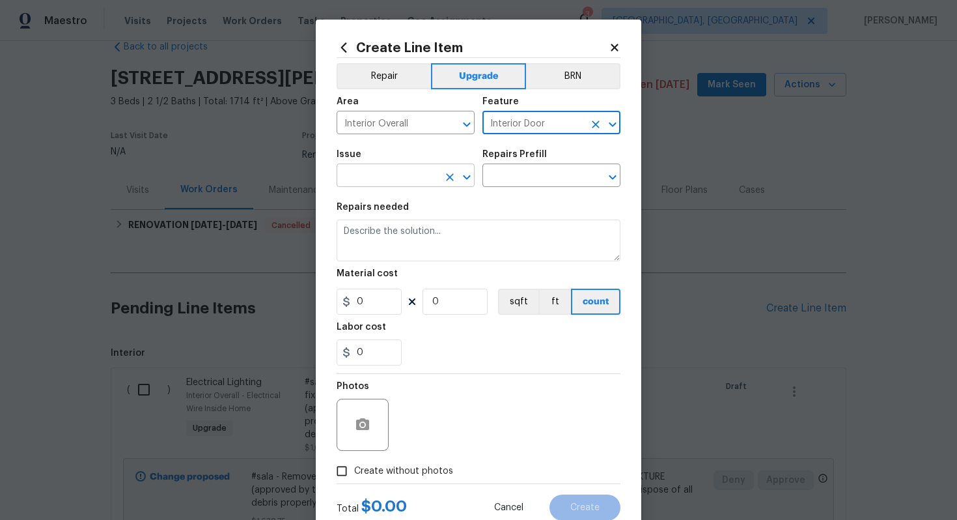
type input "Interior Door"
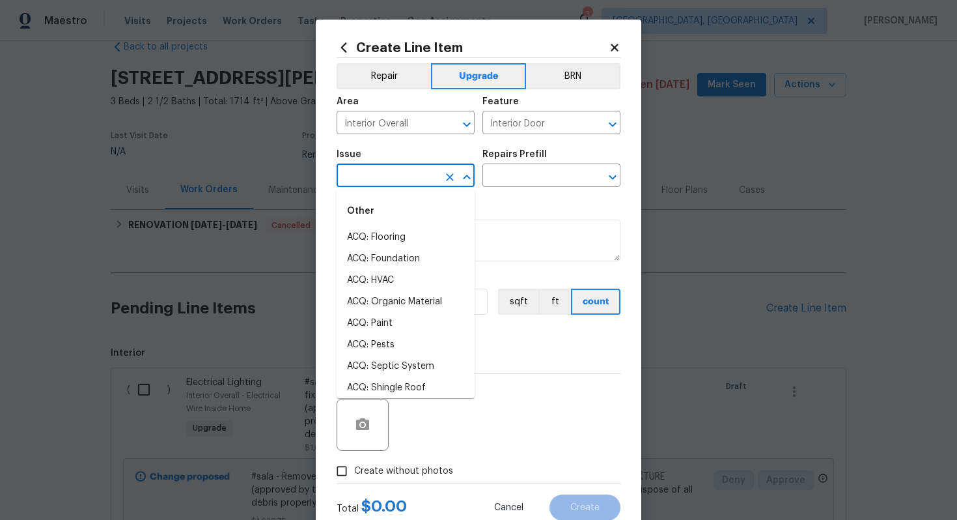
click at [383, 175] on input "text" at bounding box center [388, 177] width 102 height 20
click at [407, 324] on li "Interior Door Hardware" at bounding box center [406, 323] width 138 height 21
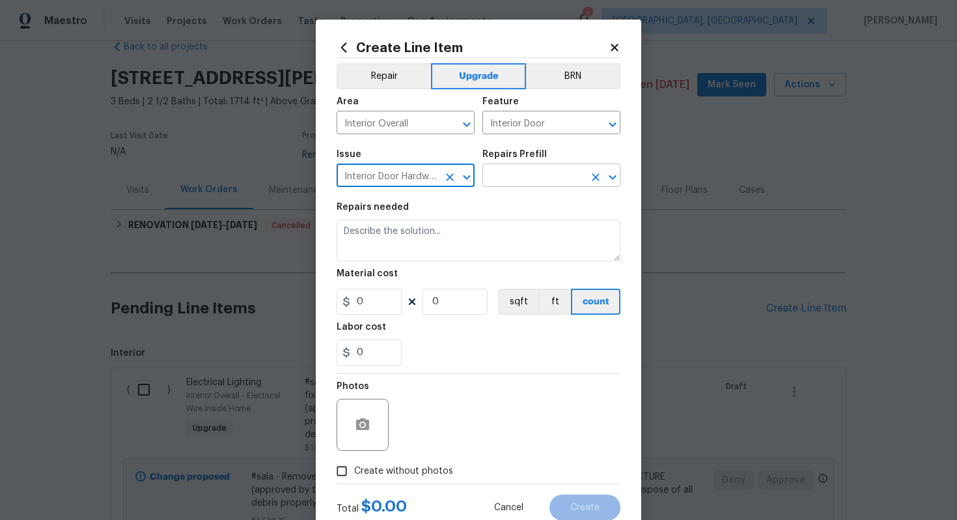
type input "Interior Door Hardware"
click at [509, 179] on input "text" at bounding box center [534, 177] width 102 height 20
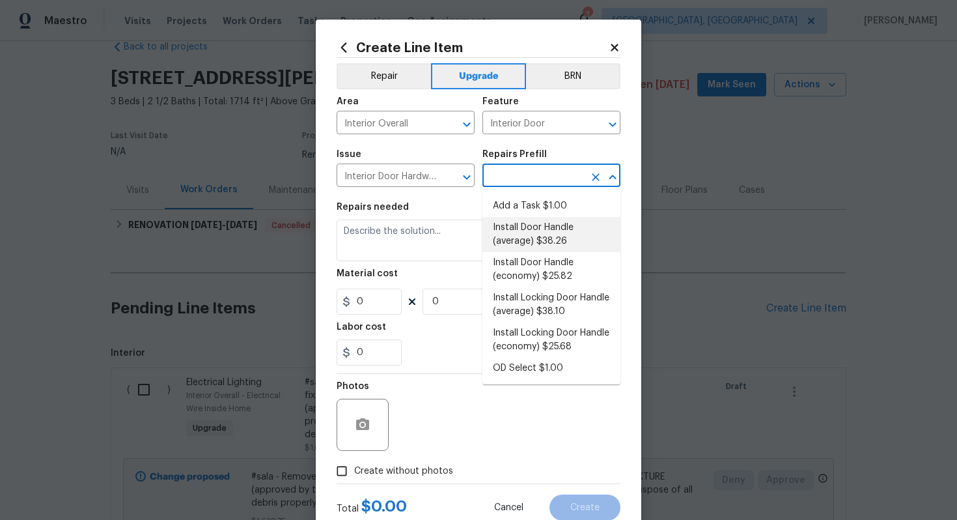
click at [525, 229] on li "Install Door Handle (average) $38.26" at bounding box center [552, 234] width 138 height 35
type input "Install Door Handle (average) $38.26"
type textarea "Remove the existing interior door handle (if present). Install a new (average) …"
type input "38.26"
type input "1"
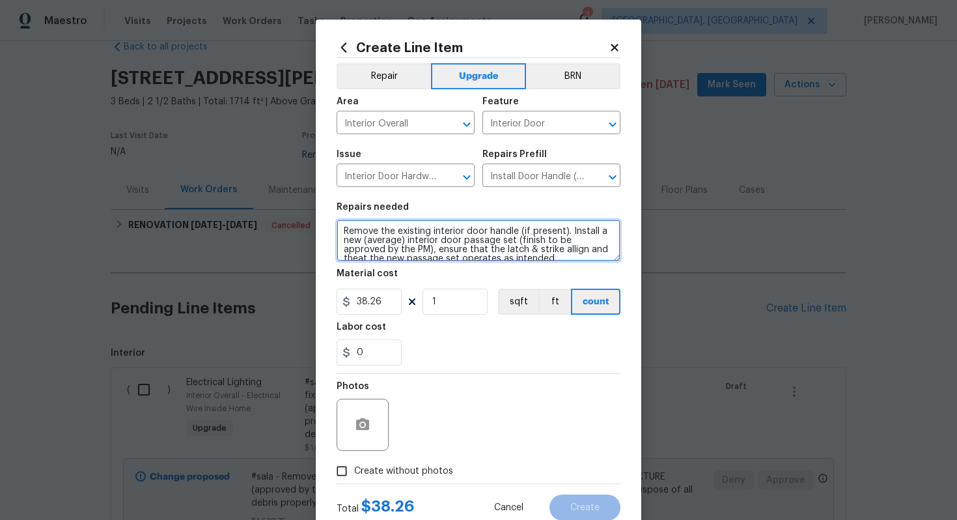
click at [340, 229] on textarea "Remove the existing interior door handle (if present). Install a new (average) …" at bounding box center [479, 240] width 284 height 42
type textarea "#sala - Remove the existing interior door handle (if present). Install a new (a…"
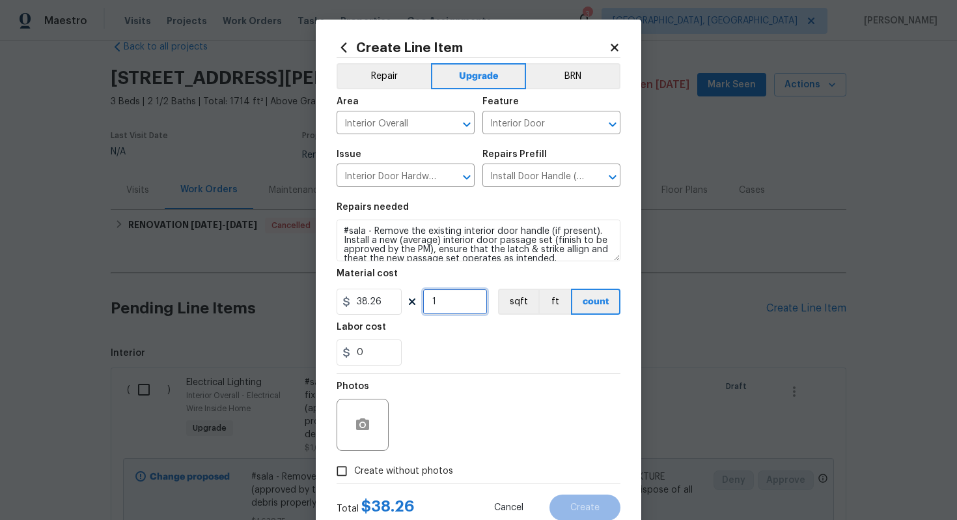
click at [458, 305] on input "1" at bounding box center [455, 301] width 65 height 26
type input "15"
click at [430, 471] on span "Create without photos" at bounding box center [403, 471] width 99 height 14
click at [354, 471] on input "Create without photos" at bounding box center [341, 470] width 25 height 25
checkbox input "true"
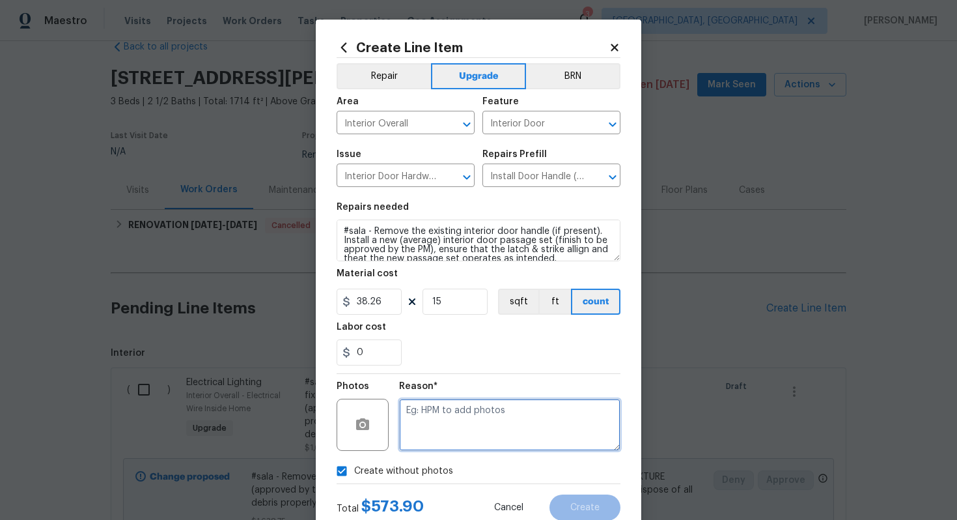
click at [446, 438] on textarea at bounding box center [509, 425] width 221 height 52
type textarea "n/a"
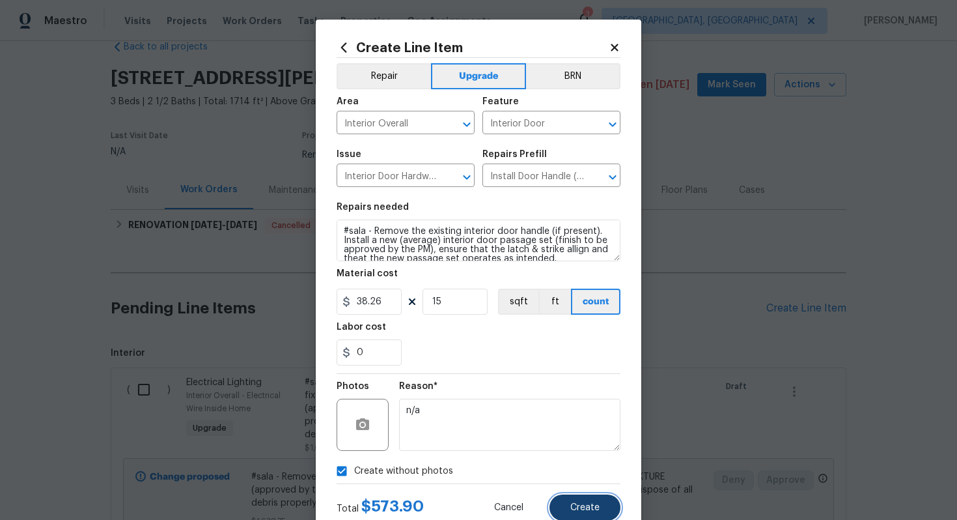
click at [589, 512] on span "Create" at bounding box center [584, 508] width 29 height 10
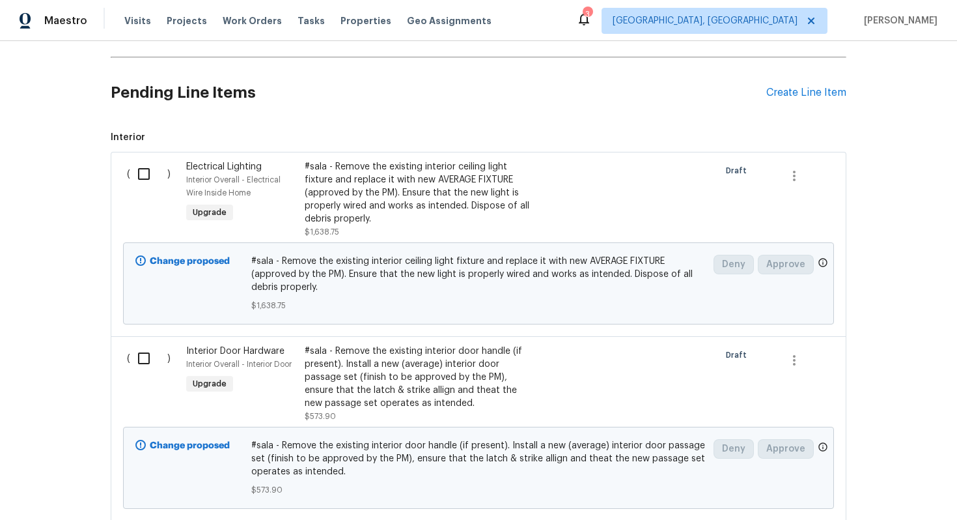
scroll to position [242, 0]
click at [785, 92] on div "Create Line Item" at bounding box center [806, 93] width 80 height 12
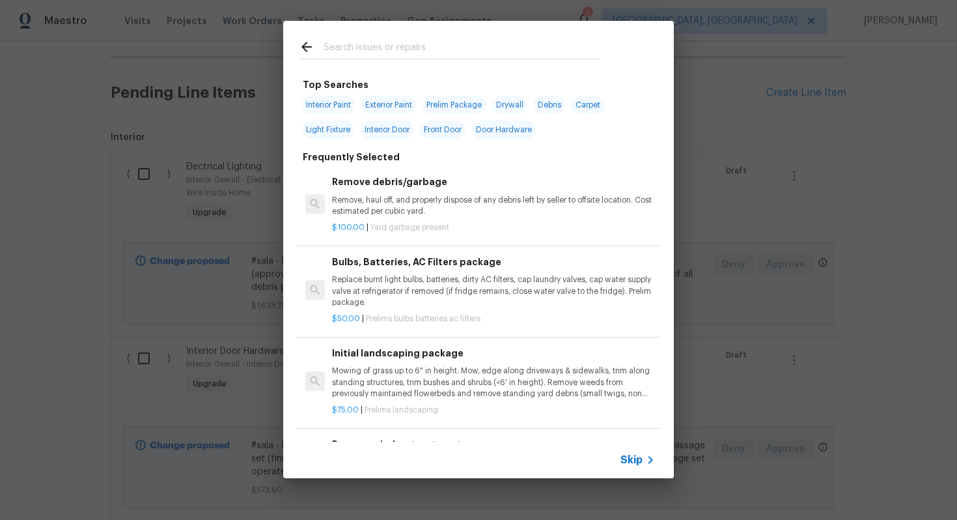
click at [636, 453] on span "Skip" at bounding box center [632, 459] width 22 height 13
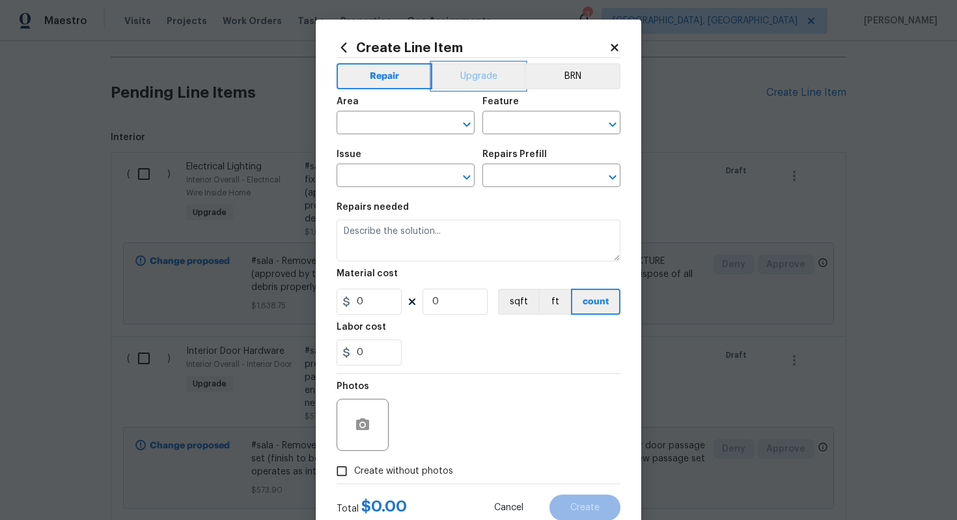
click at [459, 85] on button "Upgrade" at bounding box center [478, 76] width 93 height 26
click at [365, 136] on span "Area ​" at bounding box center [406, 115] width 138 height 53
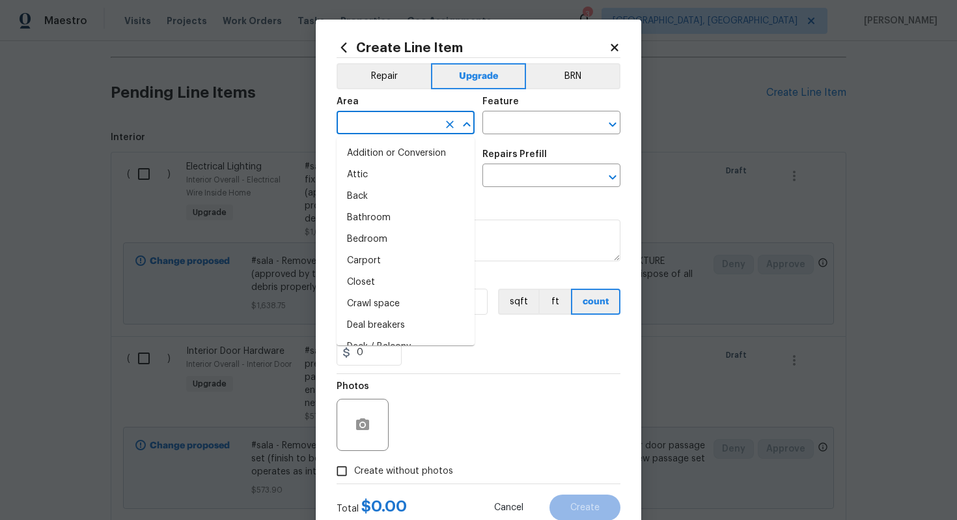
click at [365, 130] on input "text" at bounding box center [388, 124] width 102 height 20
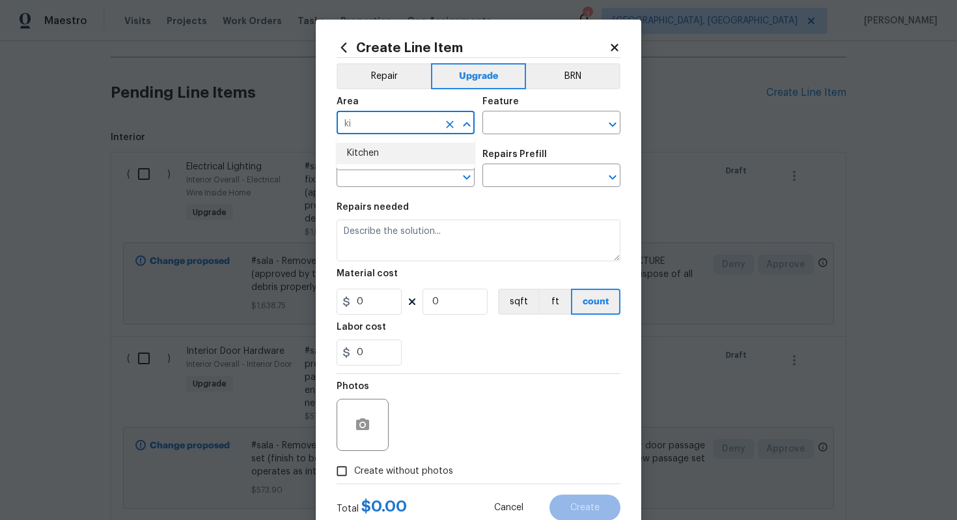
click at [400, 162] on li "Kitchen" at bounding box center [406, 153] width 138 height 21
type input "Kitchen"
click at [514, 124] on input "text" at bounding box center [534, 124] width 102 height 20
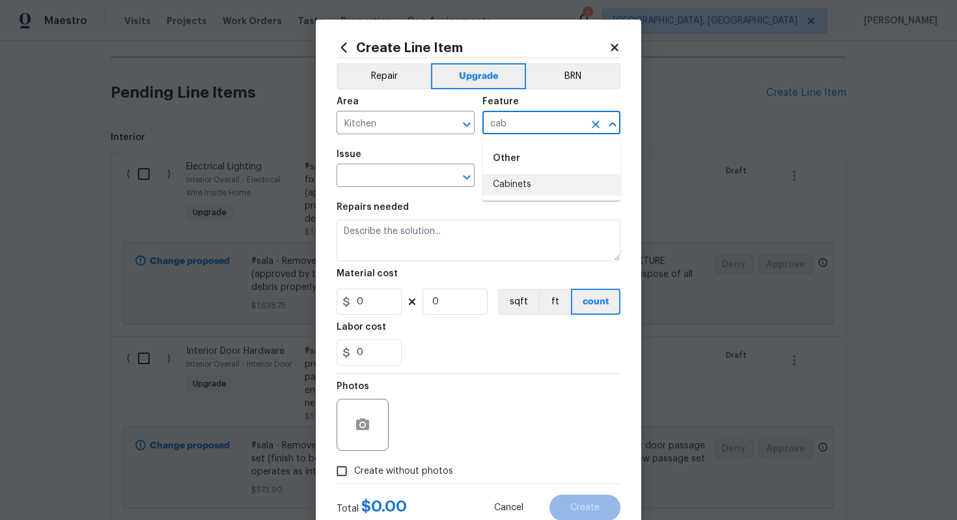
click at [525, 182] on li "Cabinets" at bounding box center [552, 184] width 138 height 21
type input "Cabinets"
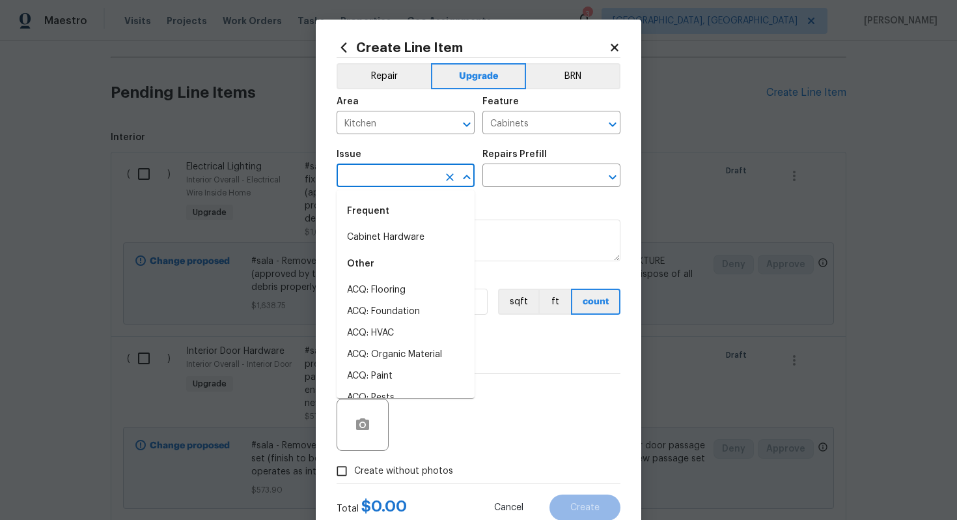
click at [406, 178] on input "text" at bounding box center [388, 177] width 102 height 20
click at [404, 236] on li "Cabinet Hardware" at bounding box center [406, 237] width 138 height 21
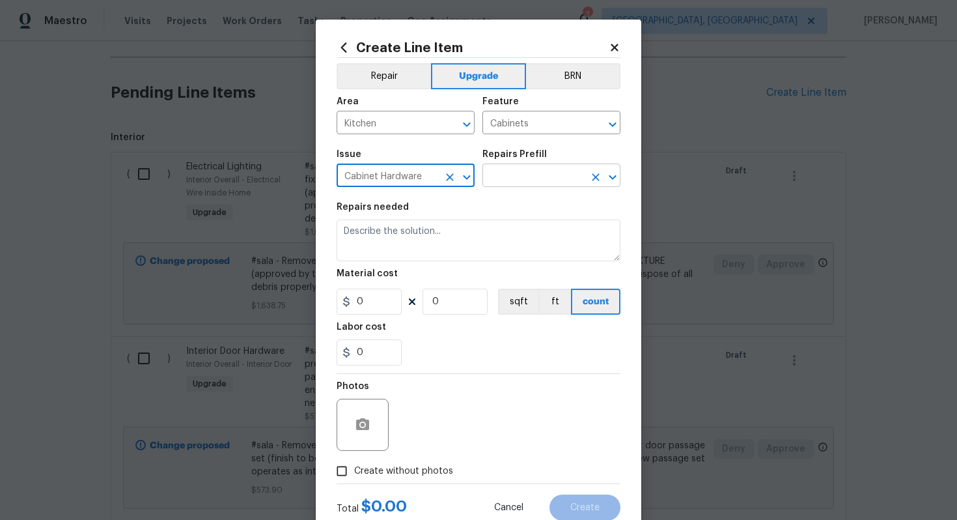
type input "Cabinet Hardware"
click at [506, 173] on input "text" at bounding box center [534, 177] width 102 height 20
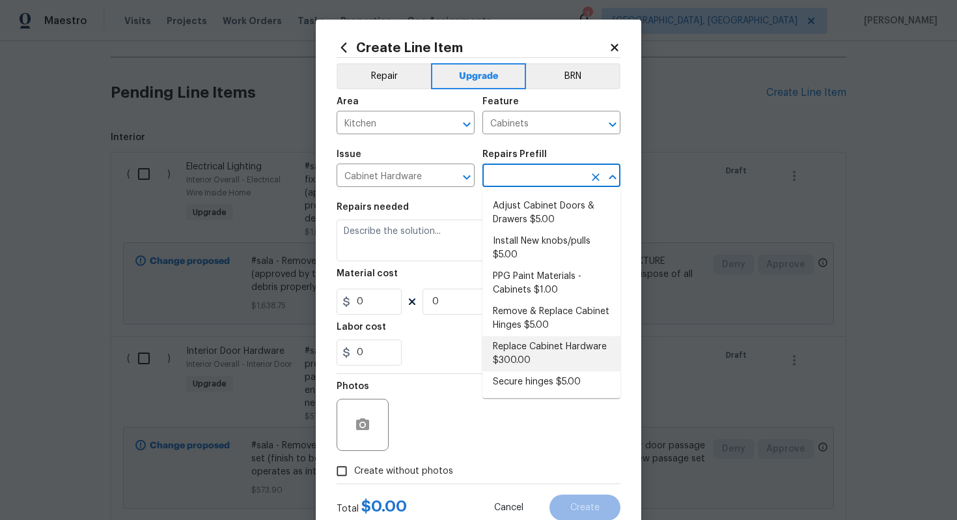
click at [544, 343] on li "Replace Cabinet Hardware $300.00" at bounding box center [552, 353] width 138 height 35
type input "Replace Cabinet Hardware $300.00"
type textarea "Replace cabinet hardware with new hinges and pulls. HPM to provide specs"
type input "300"
type input "1"
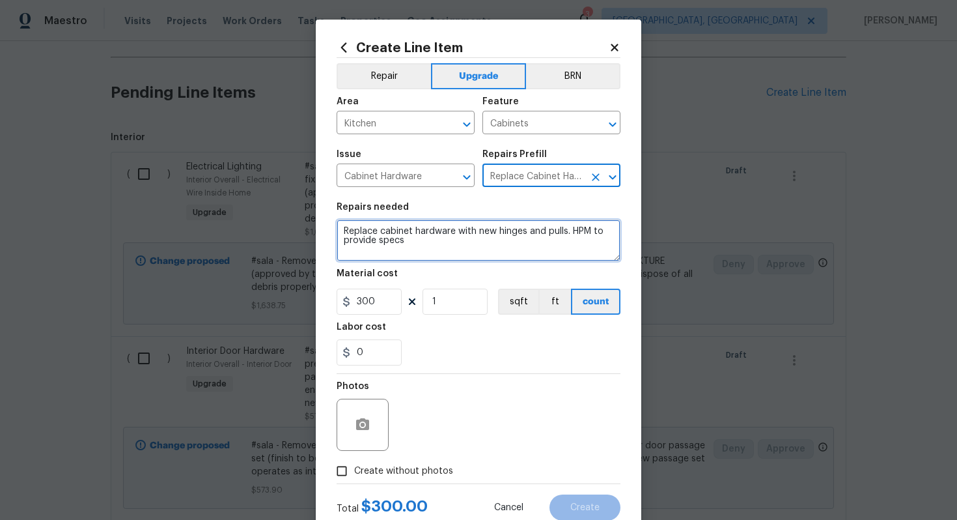
click at [339, 227] on textarea "Replace cabinet hardware with new hinges and pulls. HPM to provide specs" at bounding box center [479, 240] width 284 height 42
type textarea "#sala - Replace cabinet hardware with new hinges and pulls. HPM to provide specs"
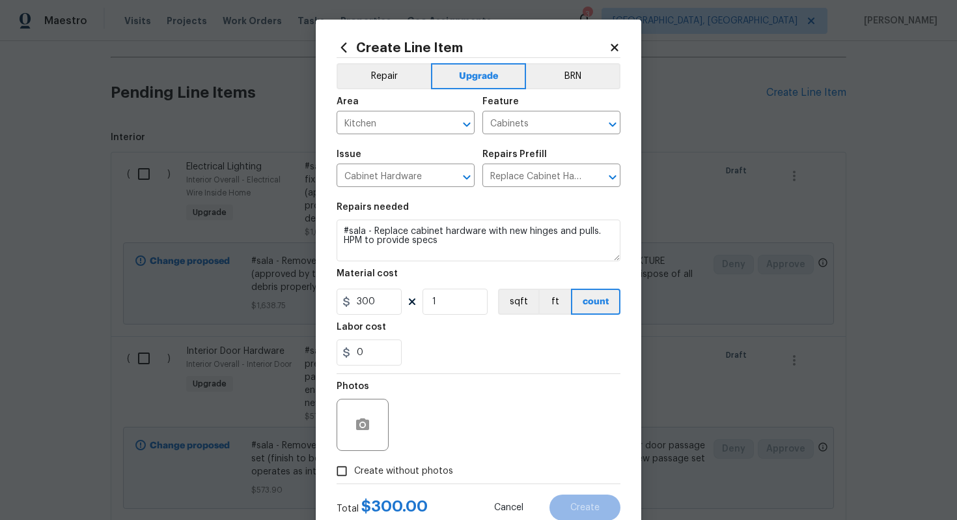
click at [417, 466] on span "Create without photos" at bounding box center [403, 471] width 99 height 14
click at [354, 466] on input "Create without photos" at bounding box center [341, 470] width 25 height 25
checkbox input "true"
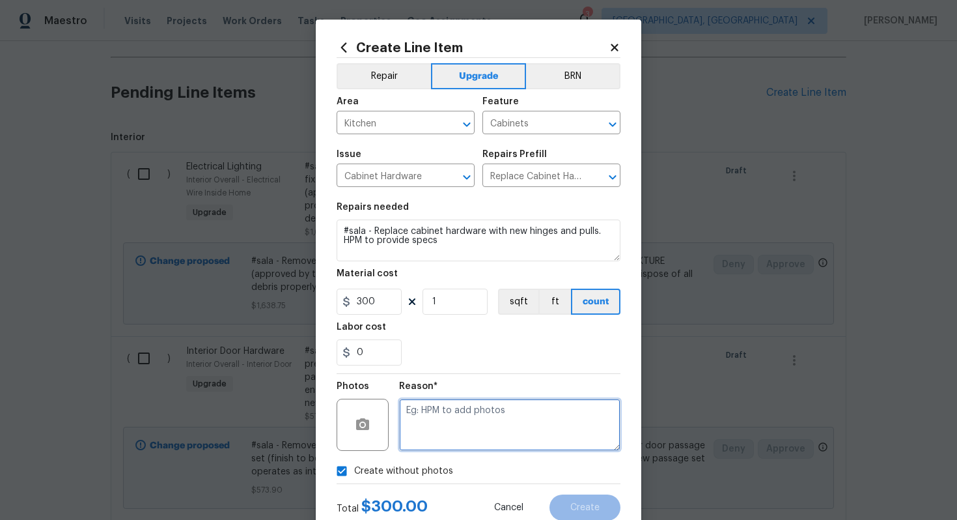
click at [444, 430] on textarea at bounding box center [509, 425] width 221 height 52
type textarea "n/a"
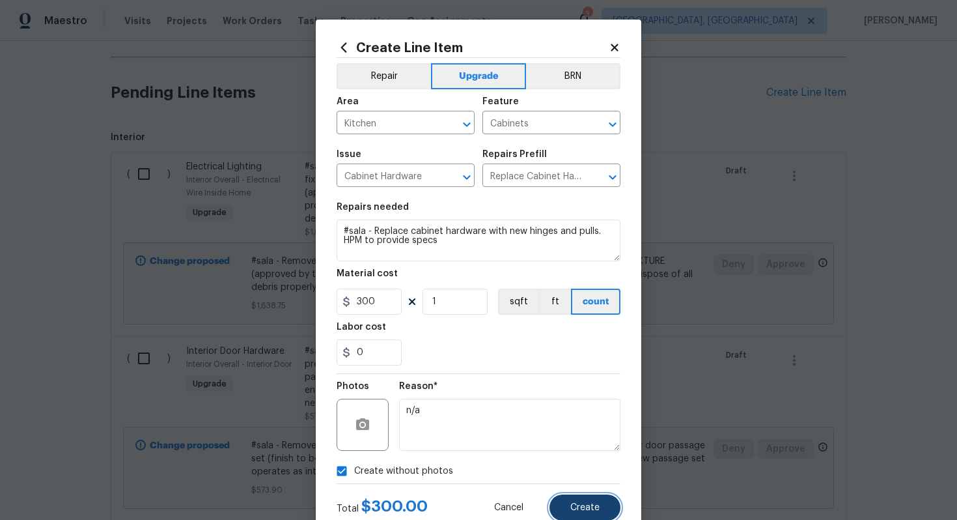
click at [582, 505] on span "Create" at bounding box center [584, 508] width 29 height 10
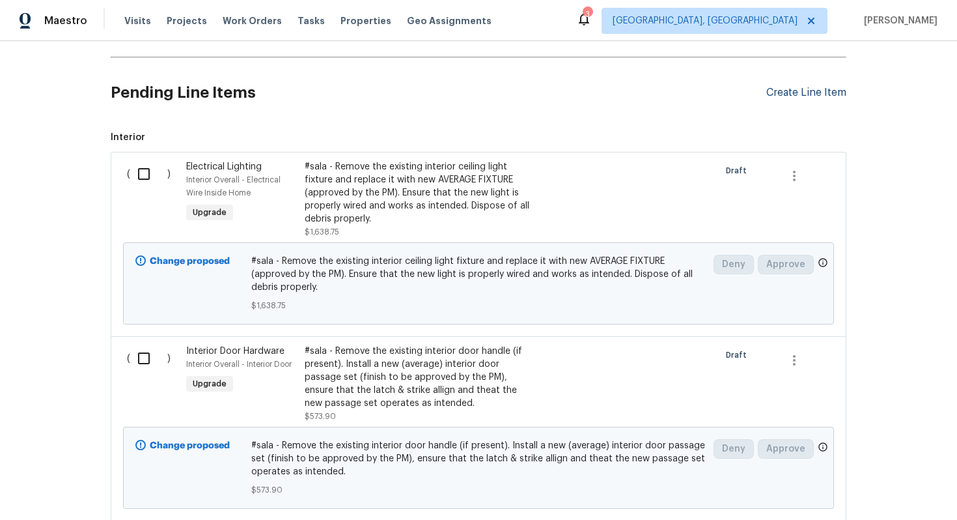
click at [806, 91] on div "Create Line Item" at bounding box center [806, 93] width 80 height 12
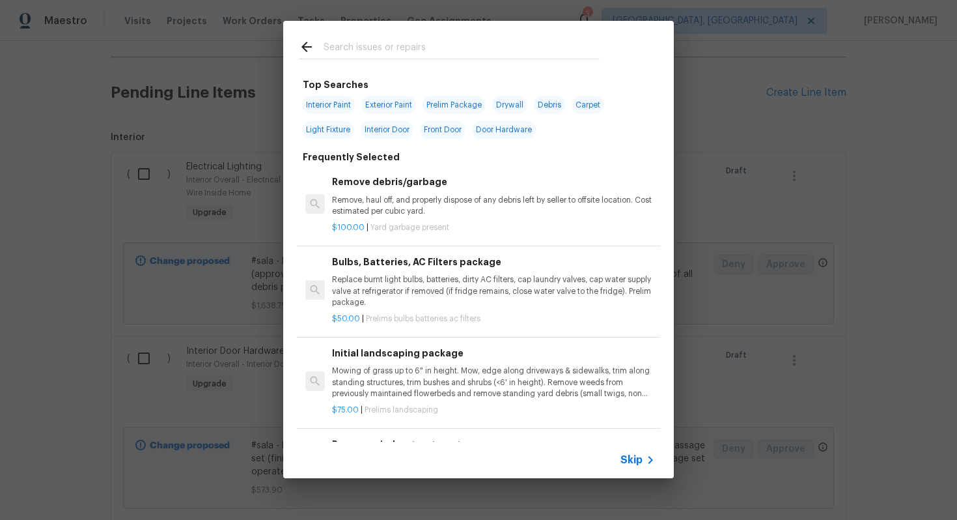
click at [646, 456] on icon at bounding box center [651, 460] width 16 height 16
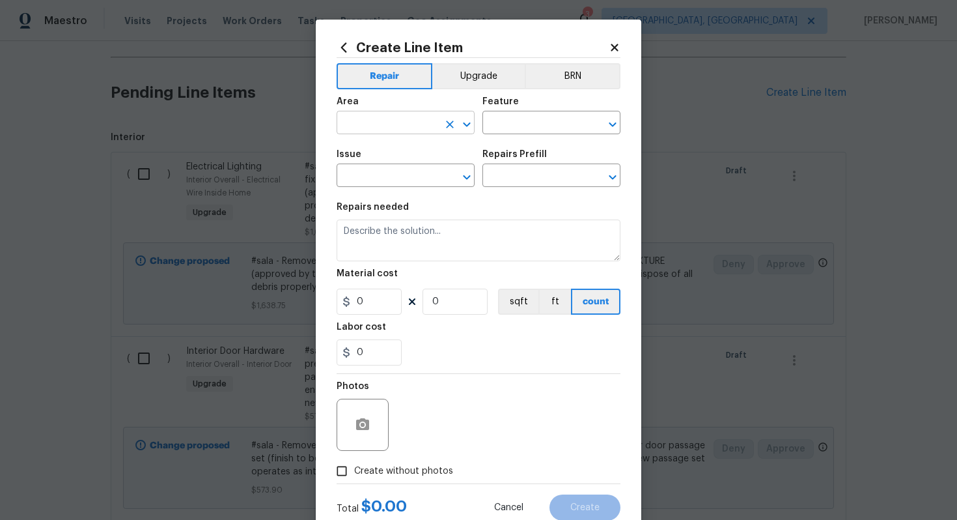
click at [395, 128] on input "text" at bounding box center [388, 124] width 102 height 20
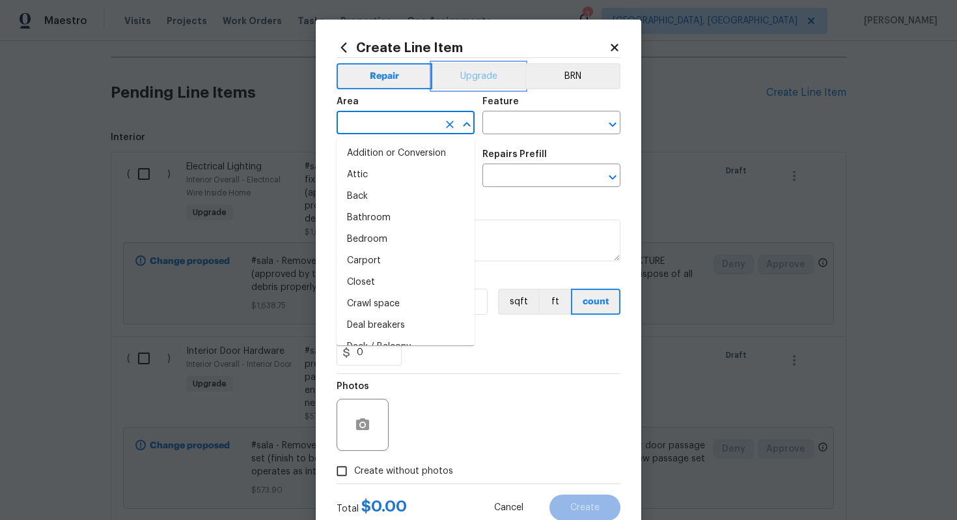
click at [483, 72] on button "Upgrade" at bounding box center [478, 76] width 93 height 26
click at [372, 117] on input "text" at bounding box center [388, 124] width 102 height 20
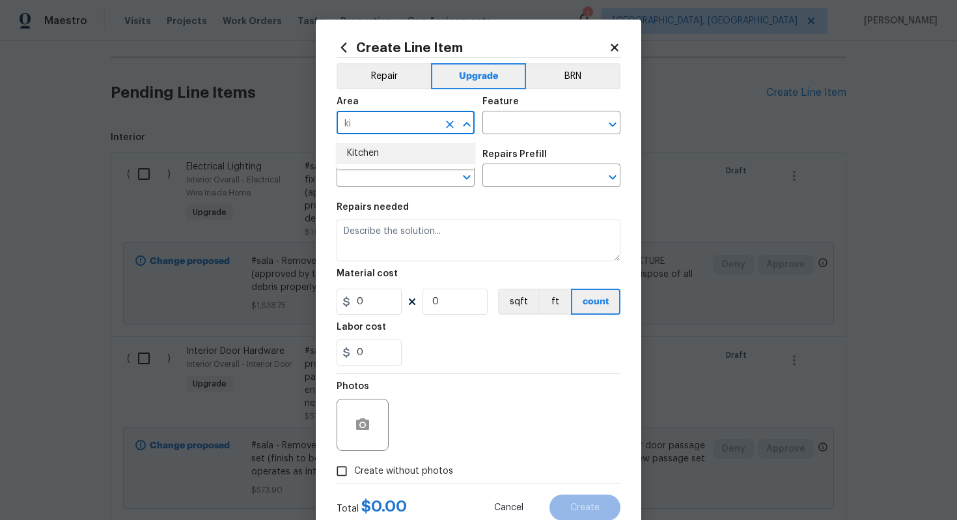
click at [380, 161] on li "Kitchen" at bounding box center [406, 153] width 138 height 21
type input "Kitchen"
click at [505, 122] on input "text" at bounding box center [534, 124] width 102 height 20
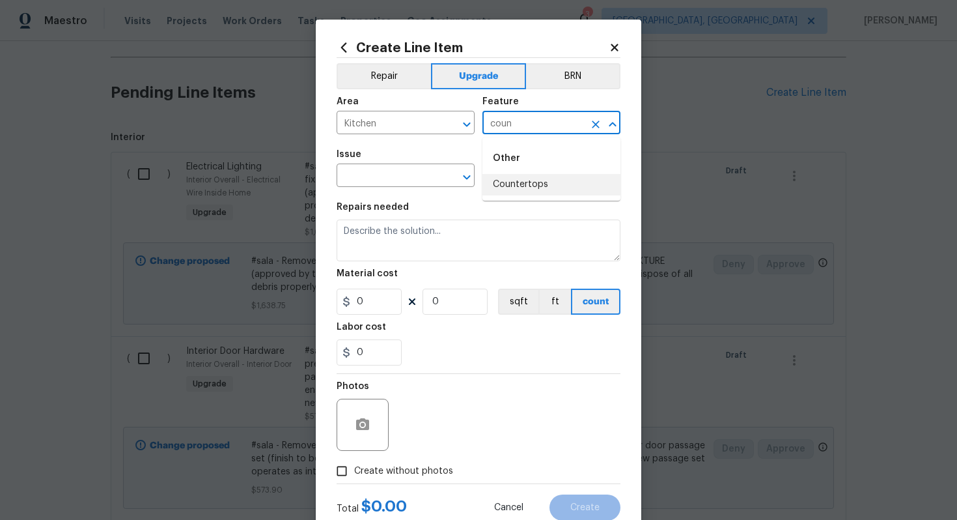
click at [503, 177] on li "Countertops" at bounding box center [552, 184] width 138 height 21
type input "Countertops"
click at [393, 176] on input "text" at bounding box center [388, 177] width 102 height 20
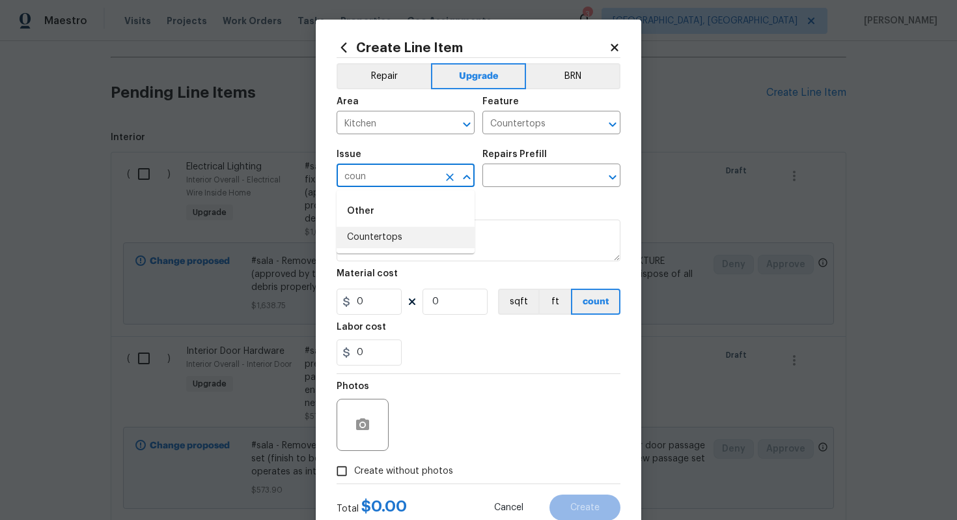
click at [391, 223] on div "Other" at bounding box center [406, 210] width 138 height 31
click at [383, 238] on li "Countertops" at bounding box center [406, 237] width 138 height 21
type input "Countertops"
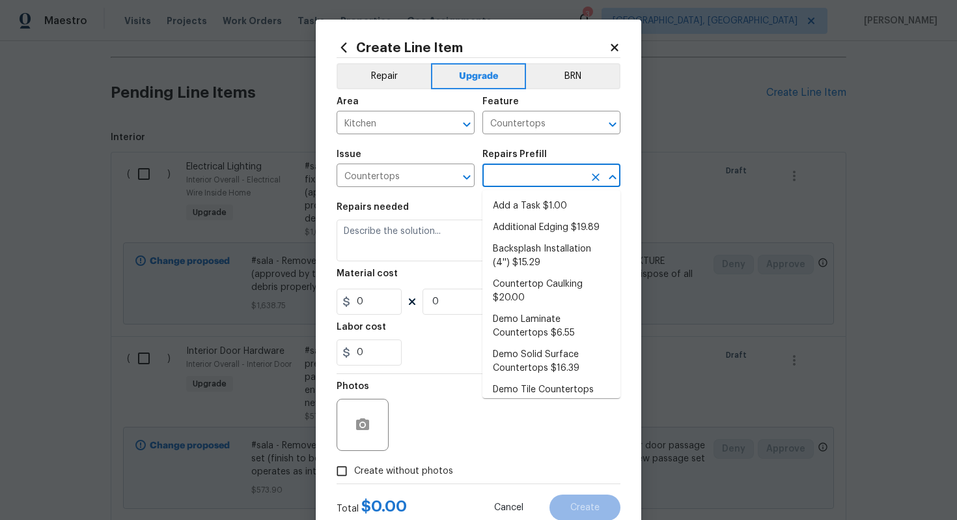
click at [548, 175] on input "text" at bounding box center [534, 177] width 102 height 20
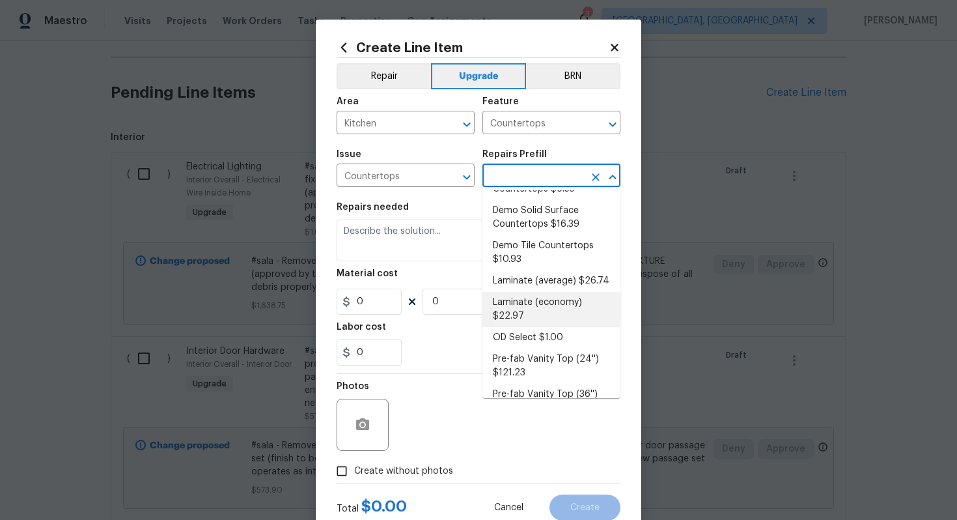
scroll to position [152, 0]
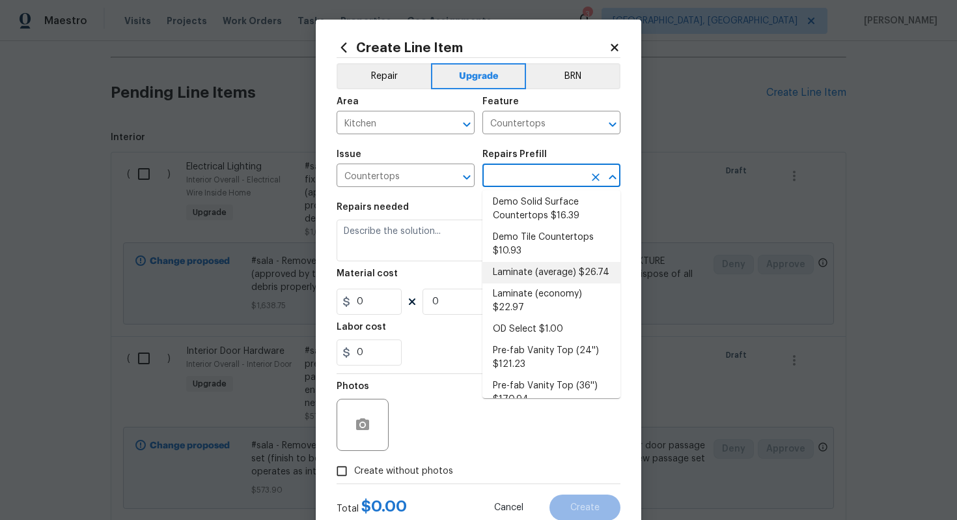
click at [539, 279] on li "Laminate (average) $26.74" at bounding box center [552, 272] width 138 height 21
type input "Laminate (average) $26.74"
type textarea "Remove the existing laminate countertops and replace with new (PM to approve st…"
type input "26.74"
type input "1"
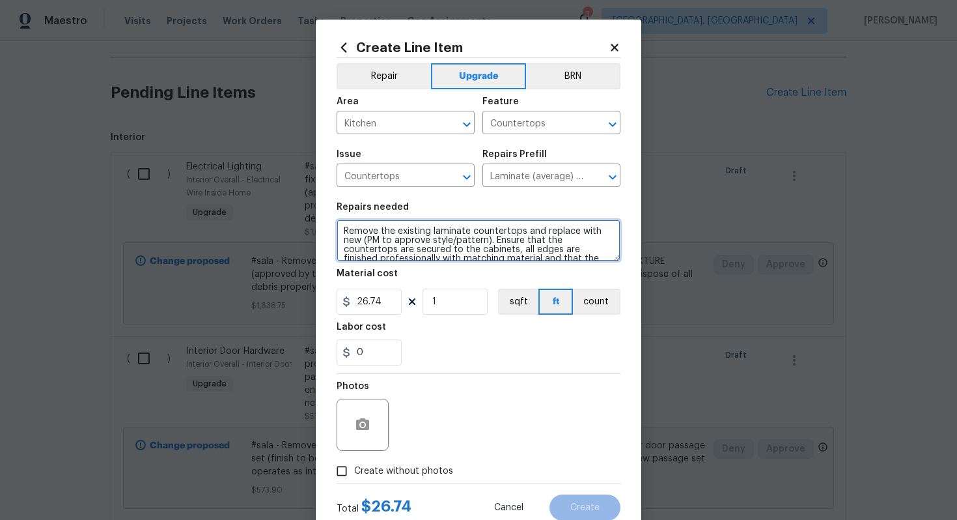
click at [340, 229] on textarea "Remove the existing laminate countertops and replace with new (PM to approve st…" at bounding box center [479, 240] width 284 height 42
type textarea "#sala - Remove the existing laminate countertops and replace with new (PM to ap…"
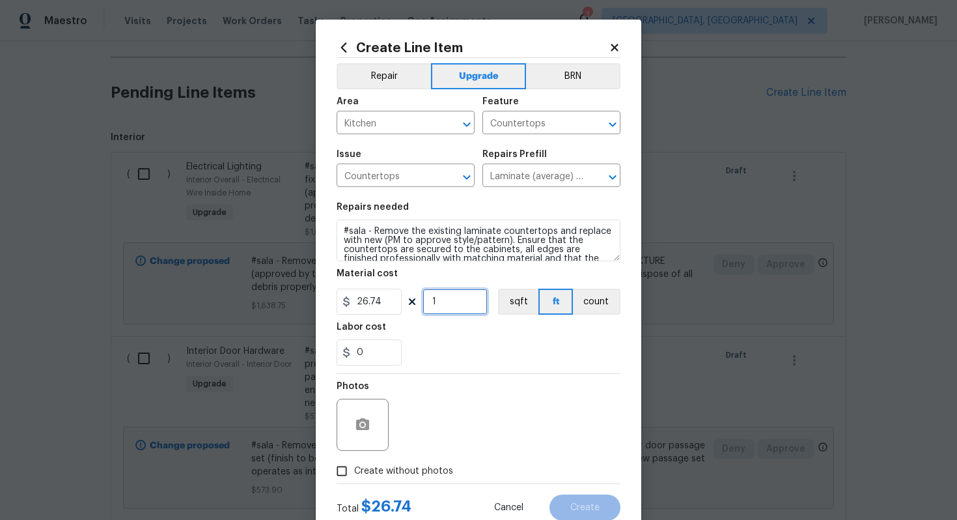
click at [456, 300] on input "1" at bounding box center [455, 301] width 65 height 26
type input "60"
click at [426, 474] on span "Create without photos" at bounding box center [403, 471] width 99 height 14
click at [354, 474] on input "Create without photos" at bounding box center [341, 470] width 25 height 25
checkbox input "true"
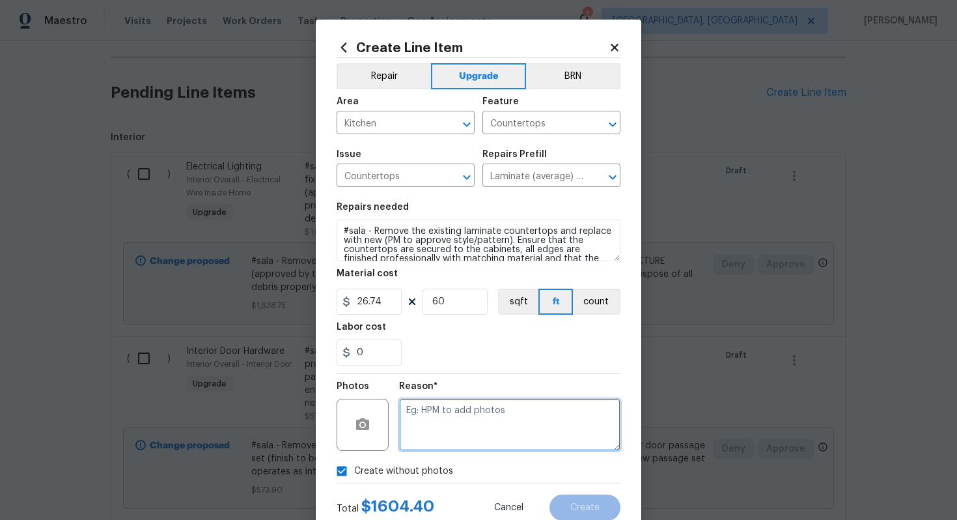
click at [461, 406] on textarea at bounding box center [509, 425] width 221 height 52
type textarea "n/a"
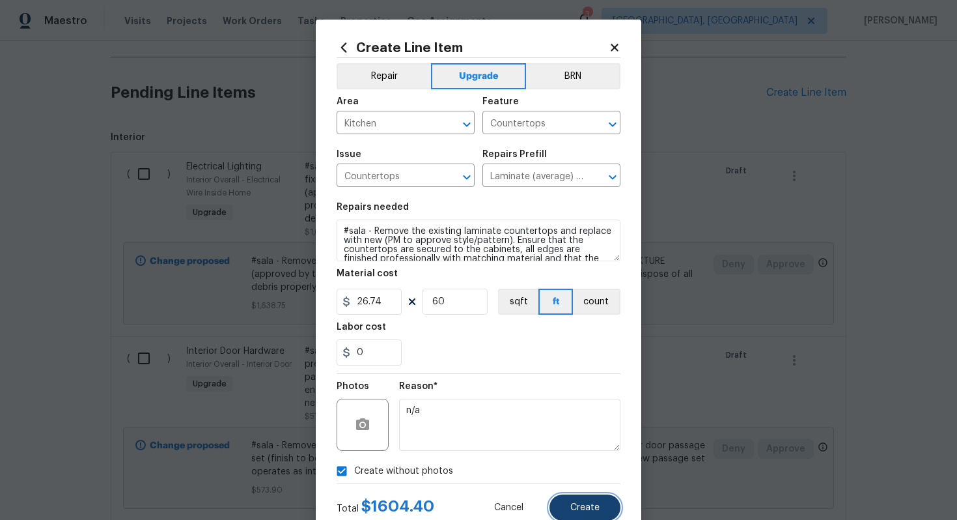
click at [591, 509] on span "Create" at bounding box center [584, 508] width 29 height 10
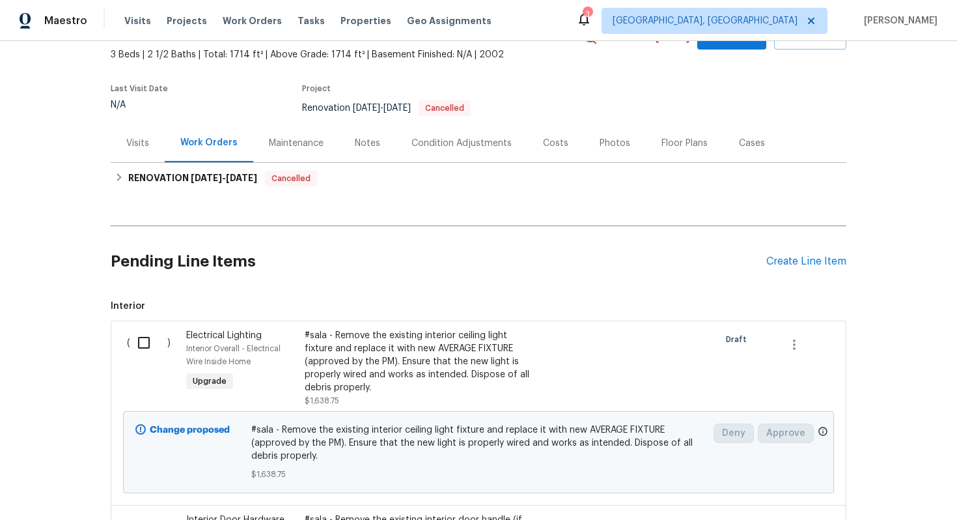
scroll to position [0, 0]
